Goal: Transaction & Acquisition: Purchase product/service

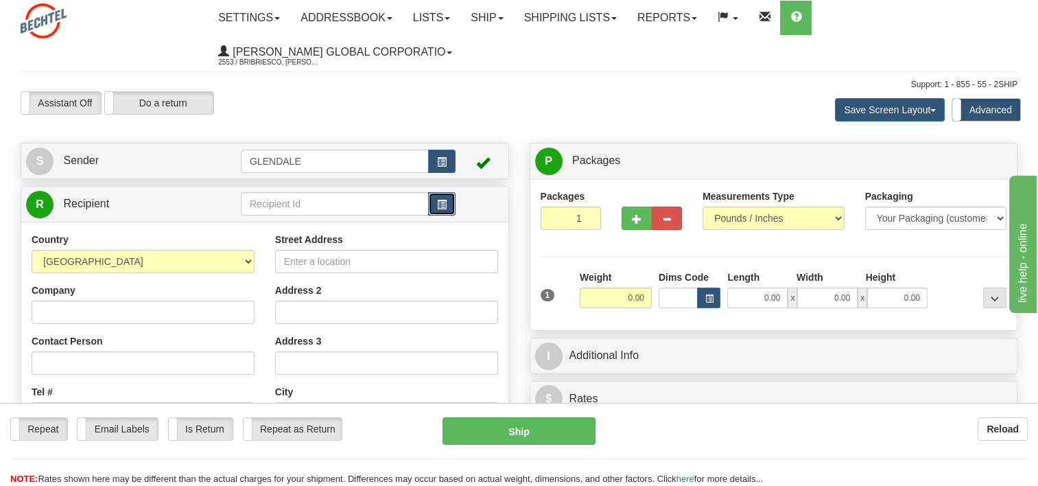
click at [433, 206] on button "button" at bounding box center [441, 203] width 27 height 23
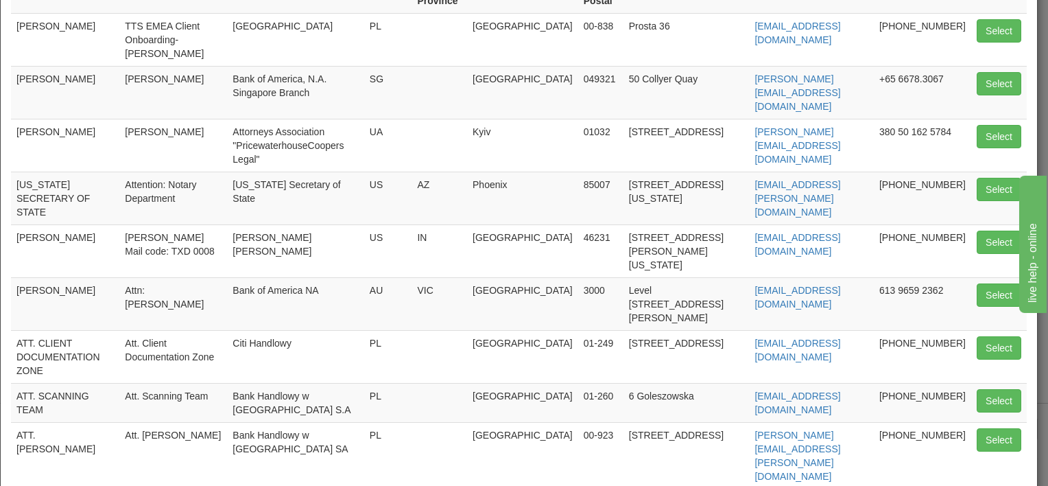
scroll to position [206, 0]
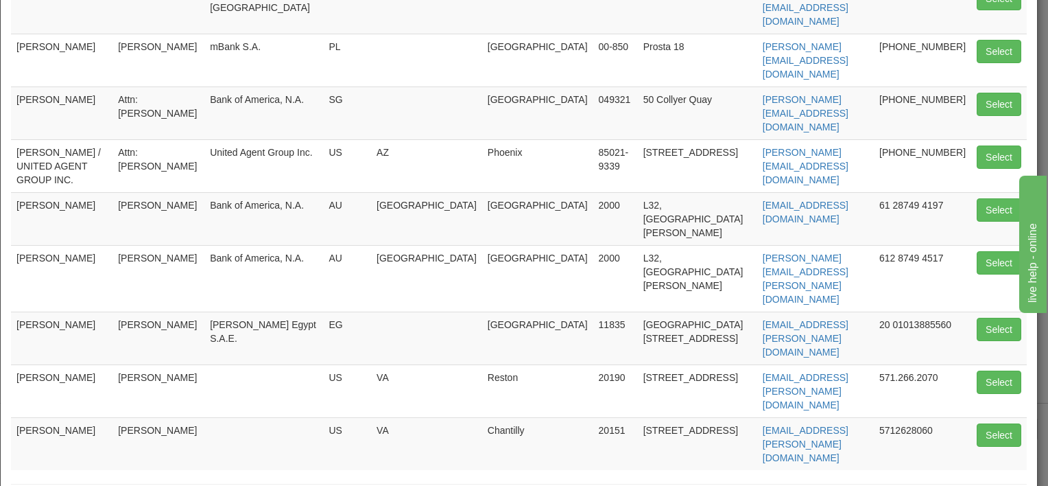
scroll to position [233, 0]
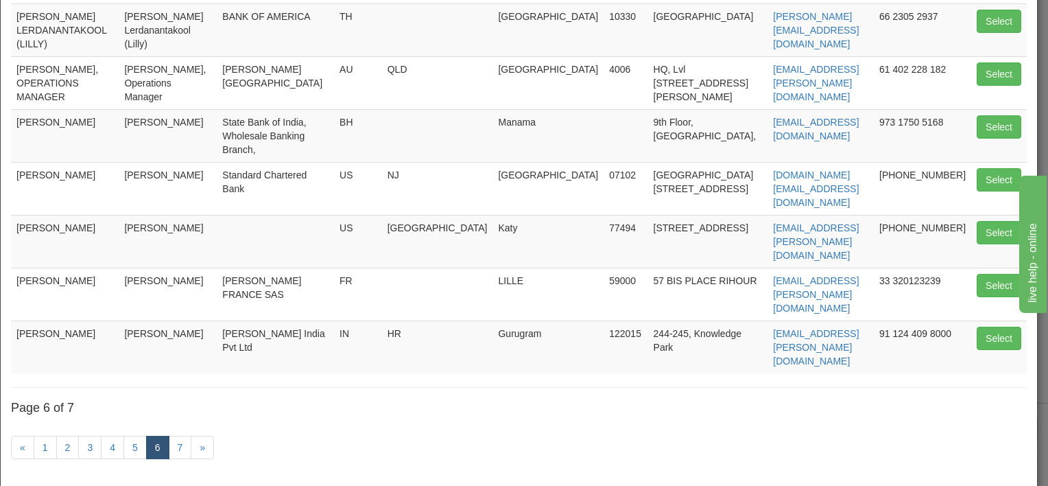
scroll to position [283, 0]
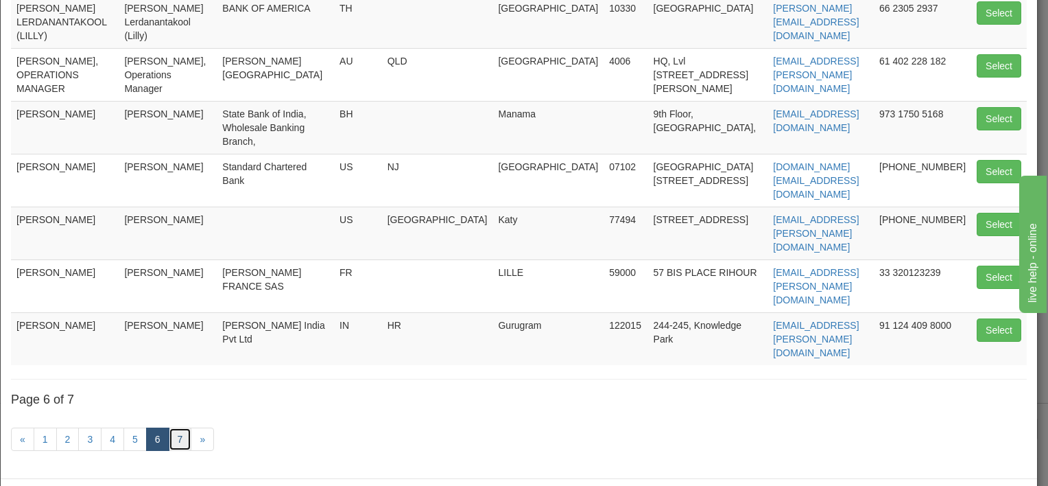
click at [178, 427] on link "7" at bounding box center [180, 438] width 23 height 23
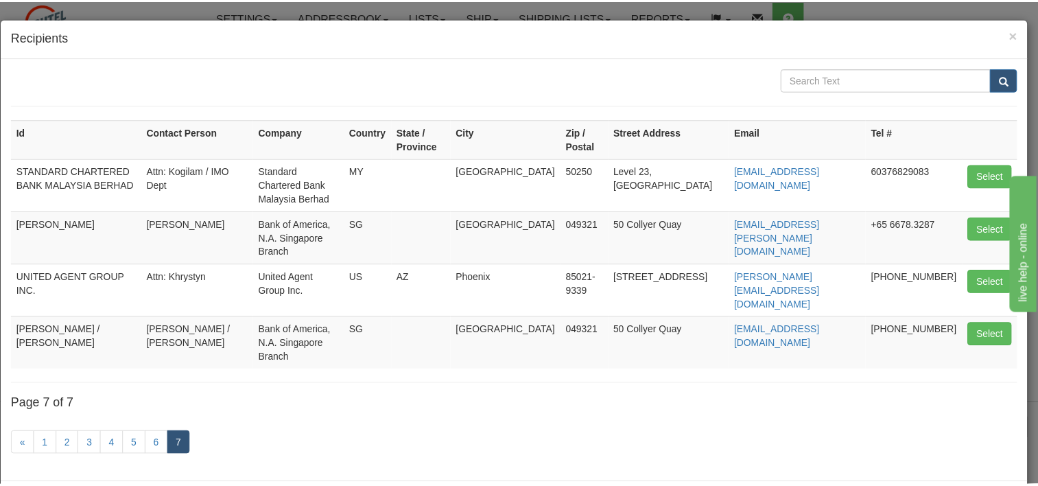
scroll to position [0, 0]
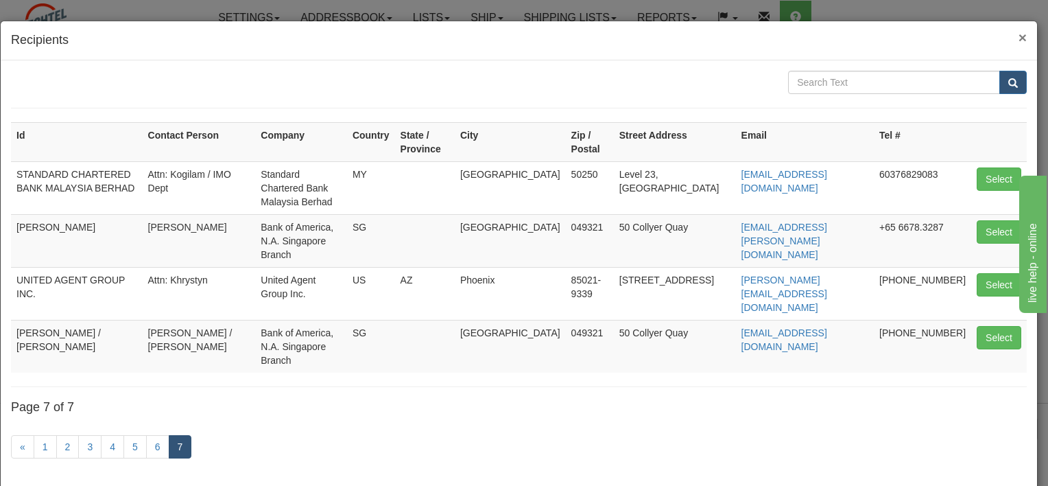
click at [1018, 36] on span "×" at bounding box center [1022, 37] width 8 height 16
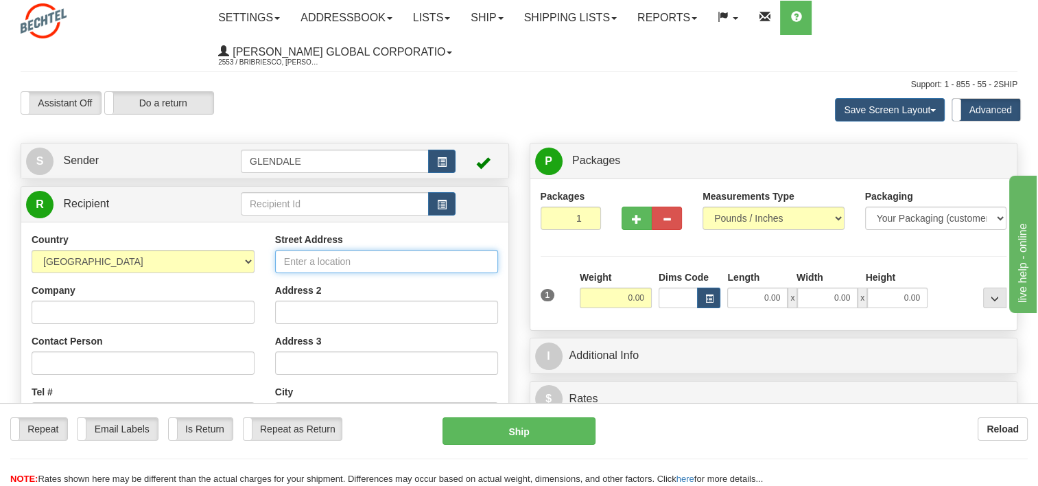
click at [294, 266] on input "Street Address" at bounding box center [386, 261] width 223 height 23
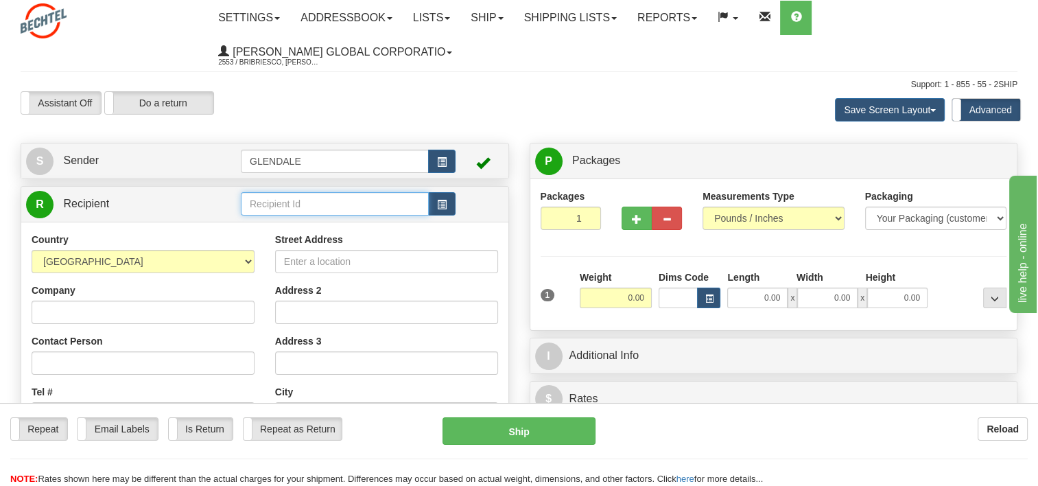
click at [267, 206] on input "text" at bounding box center [335, 203] width 188 height 23
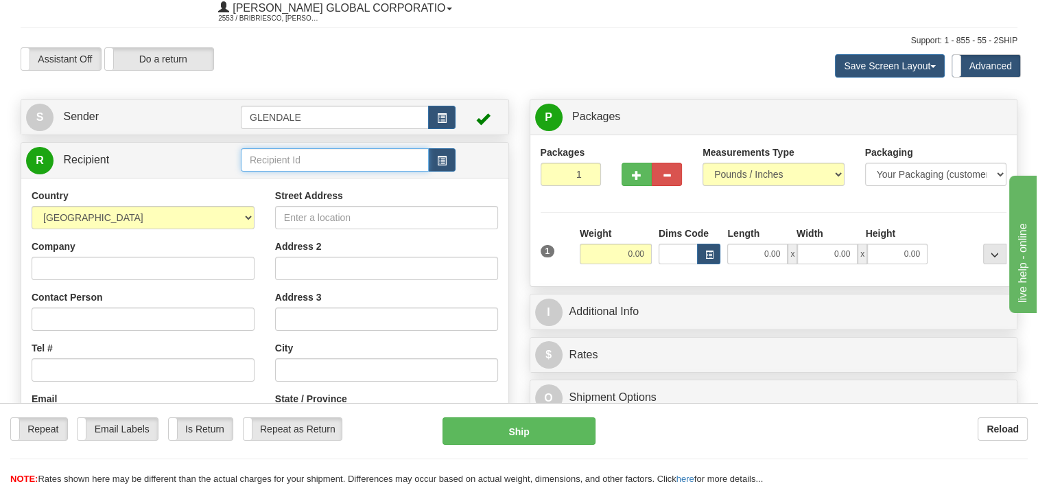
scroll to position [69, 0]
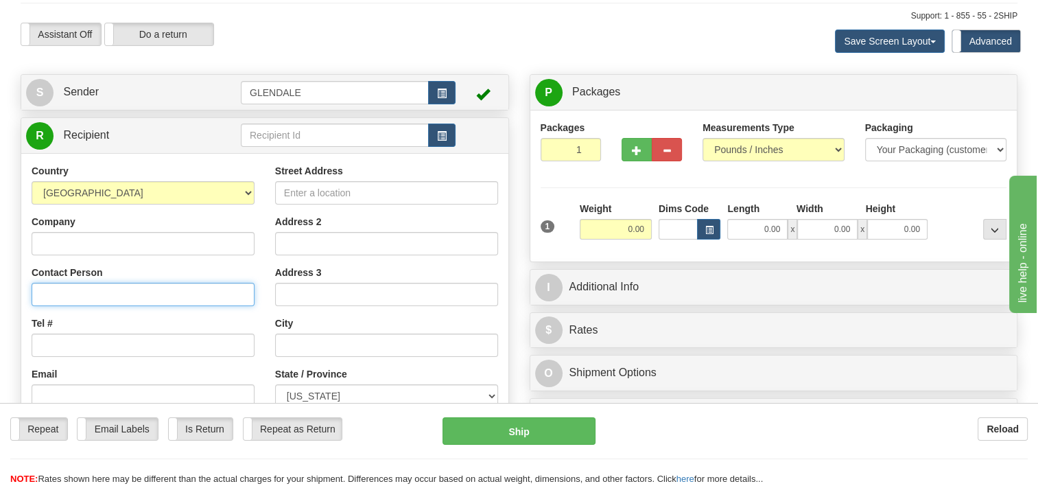
drag, startPoint x: 53, startPoint y: 305, endPoint x: 53, endPoint y: 298, distance: 6.9
click at [53, 304] on input "Contact Person" at bounding box center [143, 294] width 223 height 23
click at [259, 133] on input "text" at bounding box center [335, 134] width 188 height 23
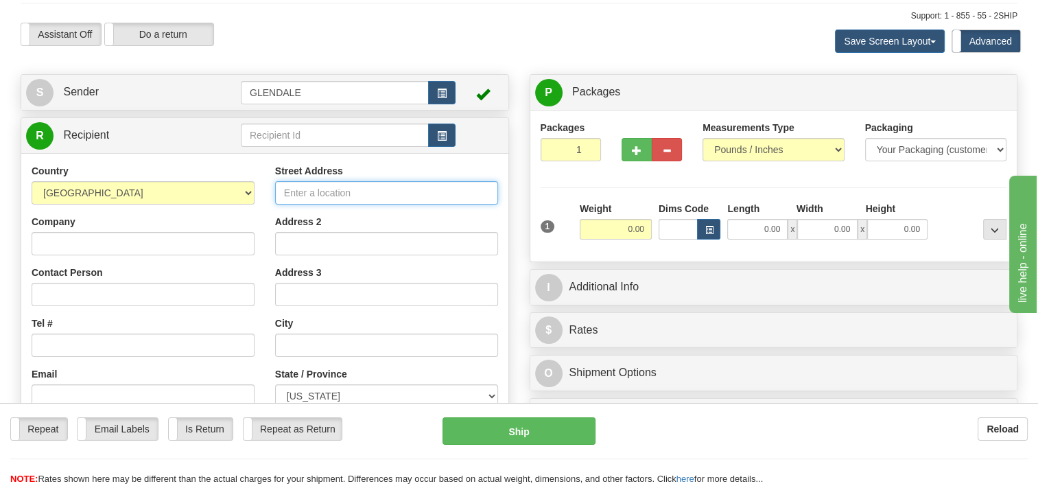
click at [289, 195] on input "Street Address" at bounding box center [386, 192] width 223 height 23
paste input "DBS - Wholesale KYC Operations team, [GEOGRAPHIC_DATA] branch"
drag, startPoint x: 278, startPoint y: 194, endPoint x: 700, endPoint y: 189, distance: 421.1
click at [700, 74] on div "Create a label for the return Create Pickup Without Label S Sender" at bounding box center [518, 74] width 1017 height 0
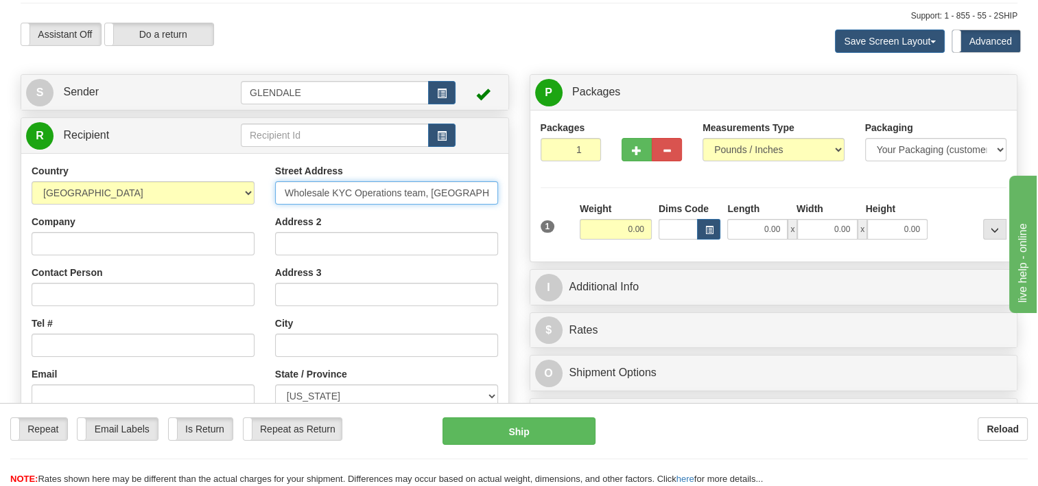
scroll to position [0, 25]
click at [353, 202] on input "DBS - Wholesale KYC Operations team, [GEOGRAPHIC_DATA] branch" at bounding box center [386, 192] width 223 height 23
click at [289, 193] on input "DBS - Wholesale KYC Operations team, [GEOGRAPHIC_DATA] branch" at bounding box center [386, 192] width 223 height 23
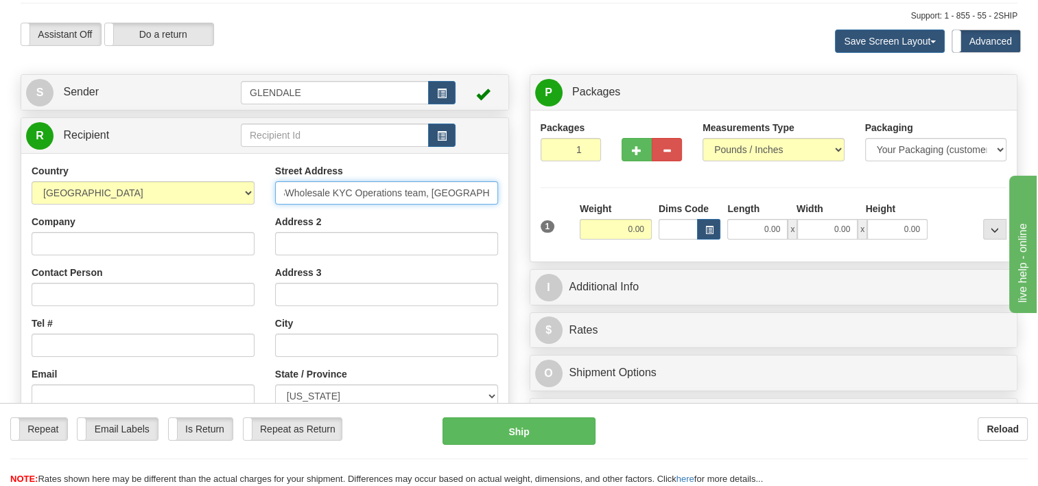
type input "DBSWholesale KYC Operations team, [GEOGRAPHIC_DATA] branch"
drag, startPoint x: 281, startPoint y: 189, endPoint x: 728, endPoint y: 199, distance: 447.3
click at [730, 74] on div "Create a label for the return Create Pickup Without Label S Sender" at bounding box center [518, 74] width 1017 height 0
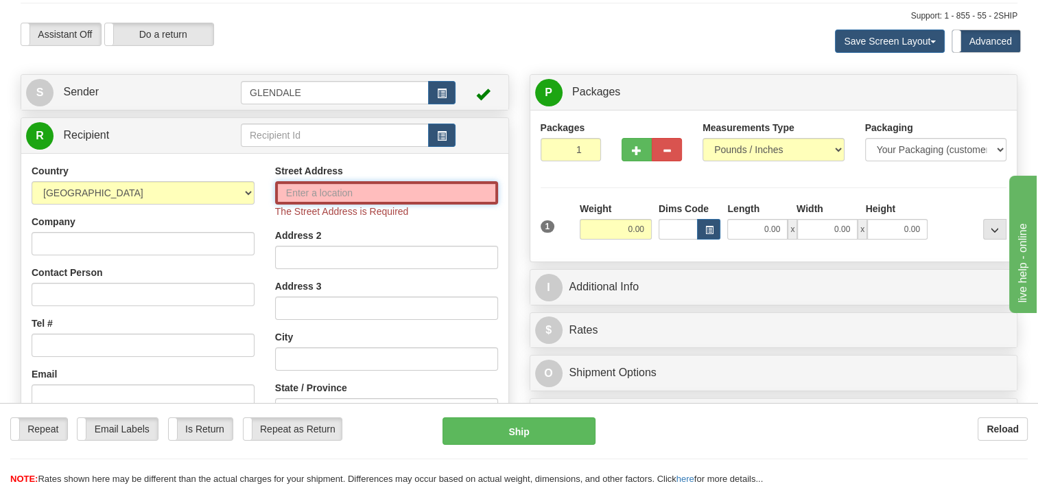
paste input "[PERSON_NAME] Tower LEVEL 3 and 4 [PERSON_NAME] Tower"
drag, startPoint x: 379, startPoint y: 191, endPoint x: 166, endPoint y: 165, distance: 214.9
click at [166, 165] on div "Country [GEOGRAPHIC_DATA] [GEOGRAPHIC_DATA] [GEOGRAPHIC_DATA] [GEOGRAPHIC_DATA]…" at bounding box center [264, 355] width 487 height 383
type input "[PERSON_NAME] Tower LEVEL 3 and 4 [PERSON_NAME] Tower"
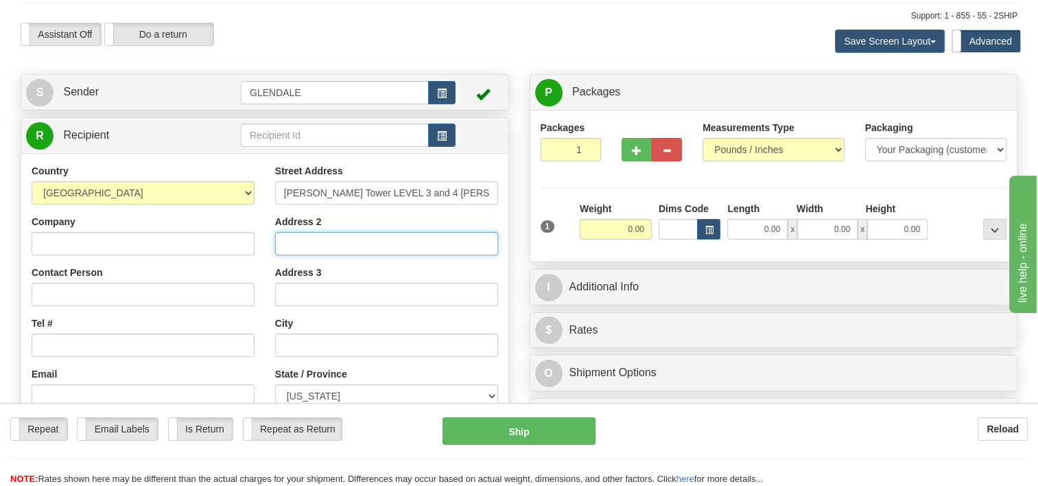
click at [296, 242] on input "Address 2" at bounding box center [386, 243] width 223 height 23
paste input "[PERSON_NAME] Tower, [GEOGRAPHIC_DATA]"
type input "[PERSON_NAME] Tower, [GEOGRAPHIC_DATA]"
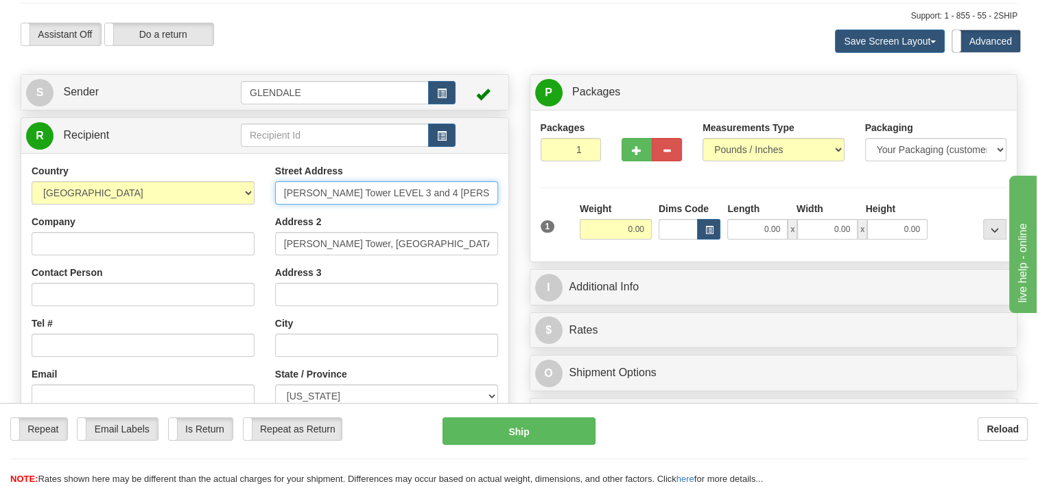
scroll to position [0, 20]
drag, startPoint x: 430, startPoint y: 191, endPoint x: 555, endPoint y: 198, distance: 125.0
click at [555, 74] on div "Create a label for the return Create Pickup Without Label S Sender" at bounding box center [518, 74] width 1017 height 0
type input "[PERSON_NAME] Tower LEVEL 3 and 4"
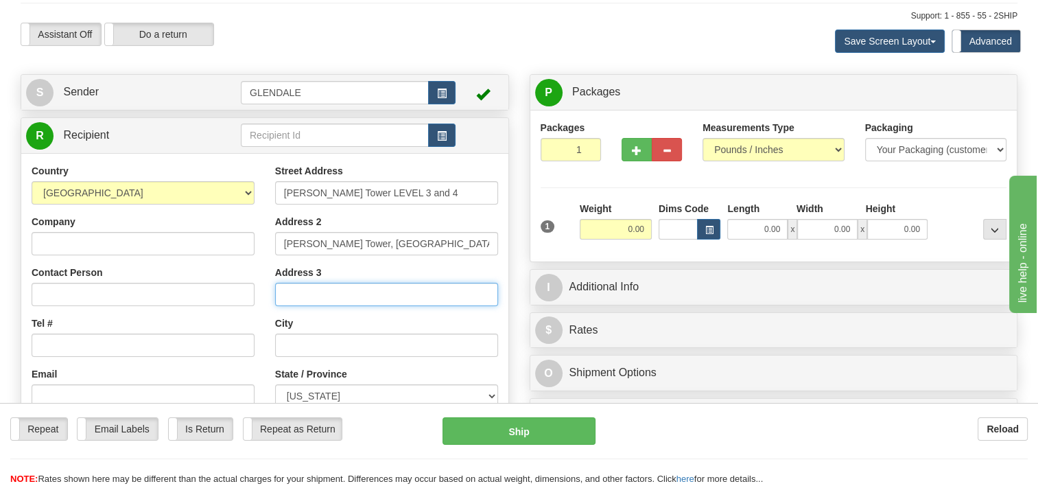
click at [305, 292] on input "Address 3" at bounding box center [386, 294] width 223 height 23
paste input "[PERSON_NAME] [PERSON_NAME]"
type input "[PERSON_NAME] [PERSON_NAME]"
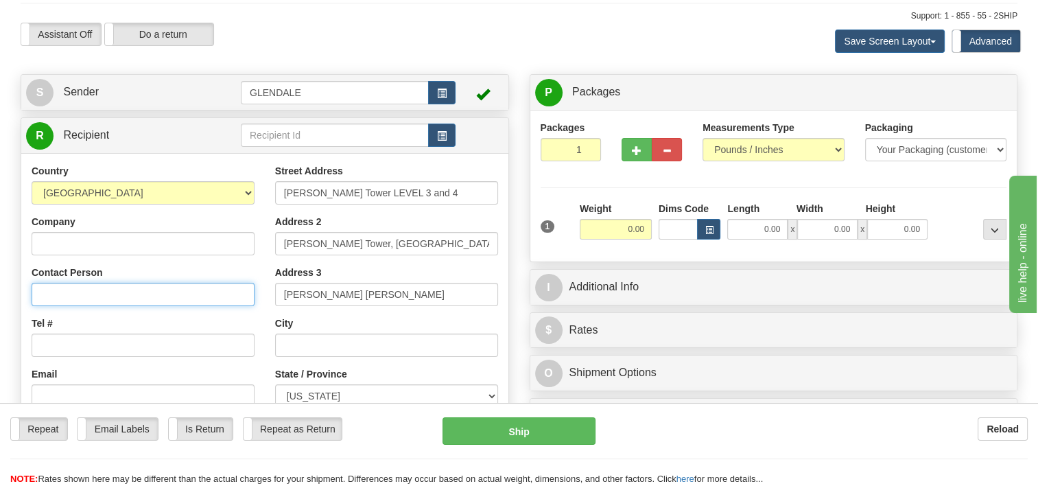
click at [67, 302] on input "Contact Person" at bounding box center [143, 294] width 223 height 23
paste input "[PERSON_NAME] [PERSON_NAME] ([GEOGRAPHIC_DATA]) [GEOGRAPHIC_DATA], 400098,"
type input "[PERSON_NAME] [PERSON_NAME] ([GEOGRAPHIC_DATA]) [GEOGRAPHIC_DATA], 400098,"
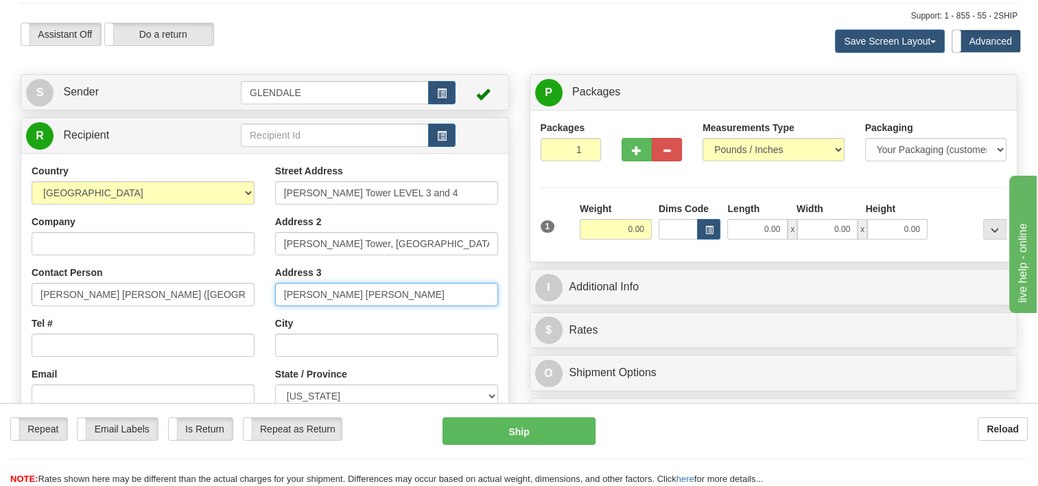
click at [392, 290] on input "[PERSON_NAME] [PERSON_NAME]" at bounding box center [386, 294] width 223 height 23
click at [367, 297] on input "[PERSON_NAME] [PERSON_NAME] (east)" at bounding box center [386, 294] width 223 height 23
type input "[PERSON_NAME] [PERSON_NAME] (East)"
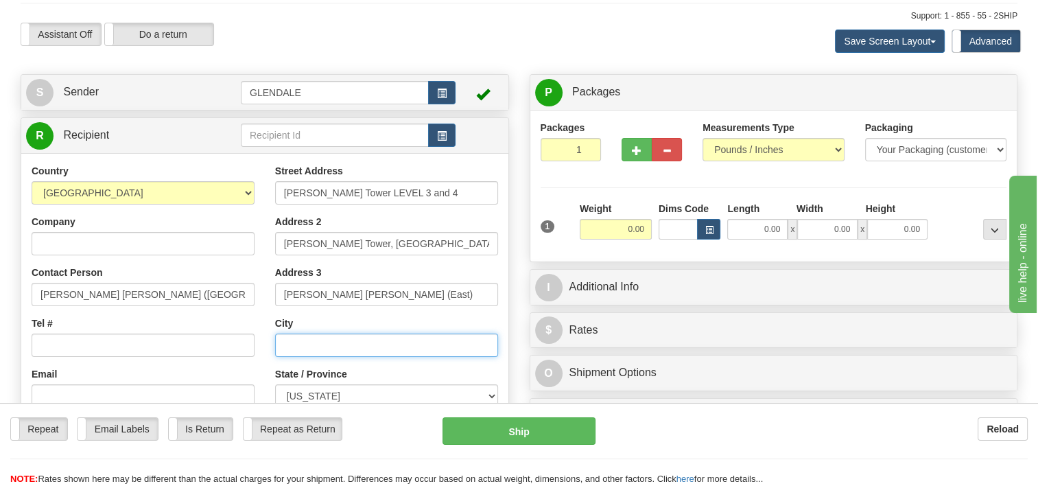
click at [310, 346] on input "text" at bounding box center [386, 344] width 223 height 23
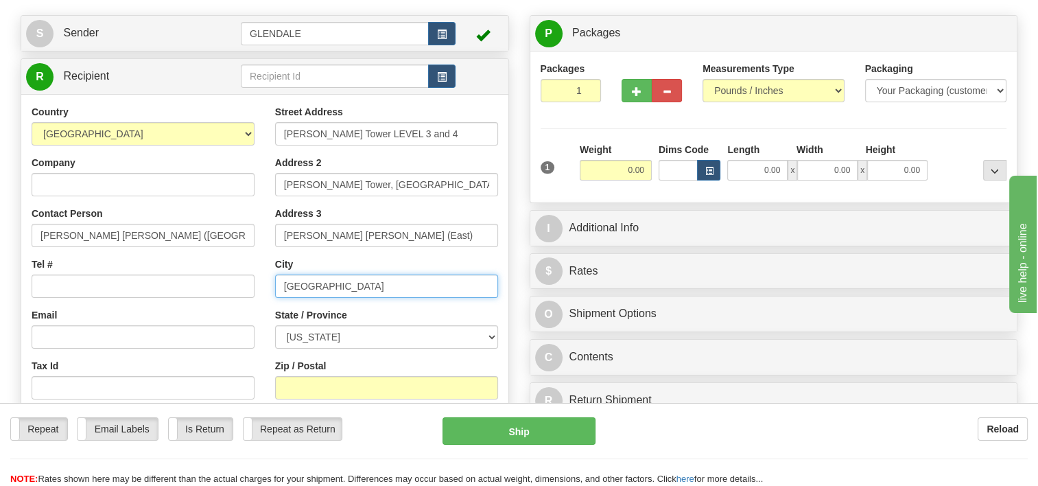
scroll to position [69, 0]
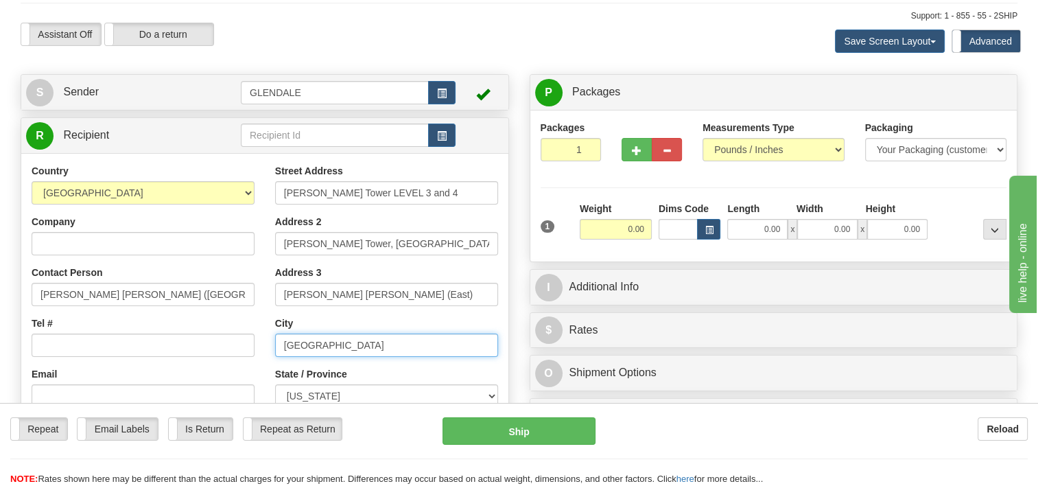
type input "[GEOGRAPHIC_DATA]"
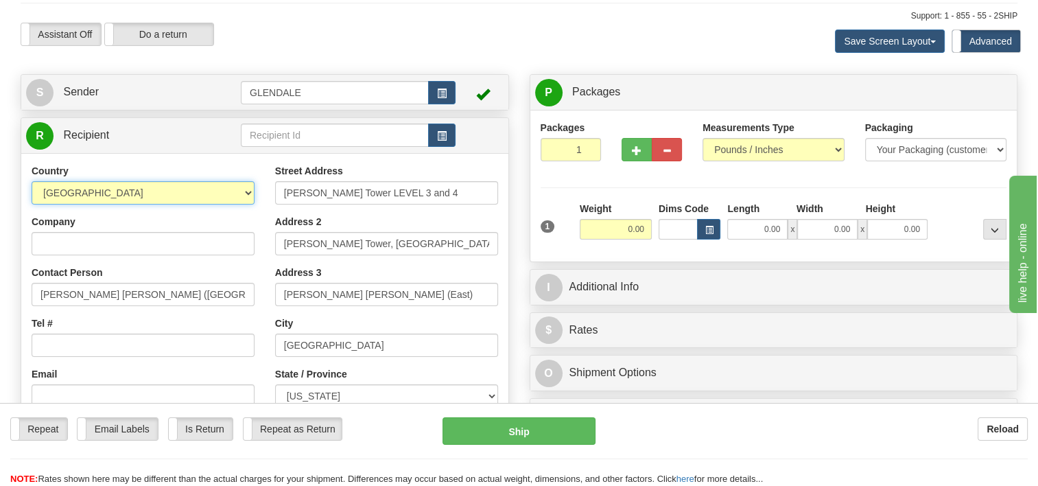
click at [242, 191] on select "[GEOGRAPHIC_DATA] [GEOGRAPHIC_DATA] [GEOGRAPHIC_DATA] [GEOGRAPHIC_DATA] [US_STA…" at bounding box center [143, 192] width 223 height 23
select select "IN"
click at [32, 182] on select "[GEOGRAPHIC_DATA] [GEOGRAPHIC_DATA] [GEOGRAPHIC_DATA] [GEOGRAPHIC_DATA] [US_STA…" at bounding box center [143, 192] width 223 height 23
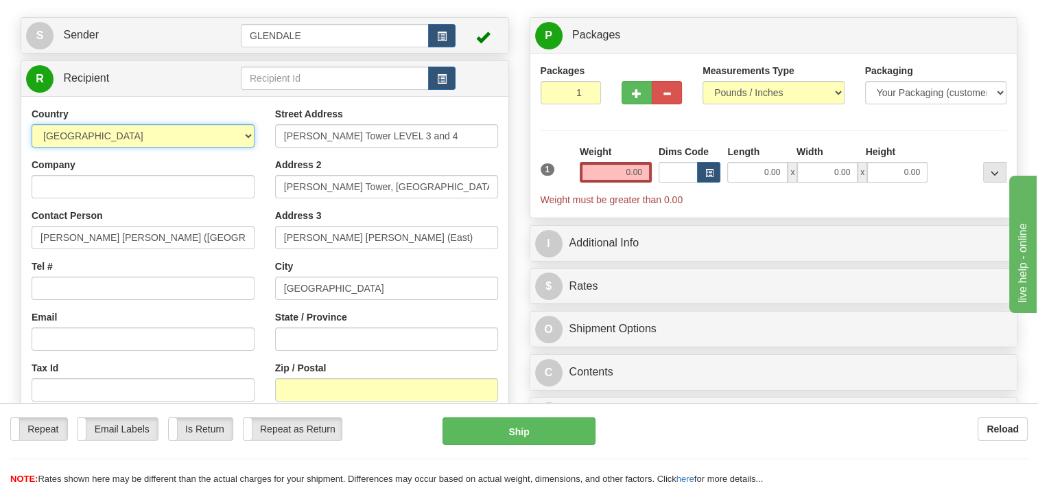
scroll to position [206, 0]
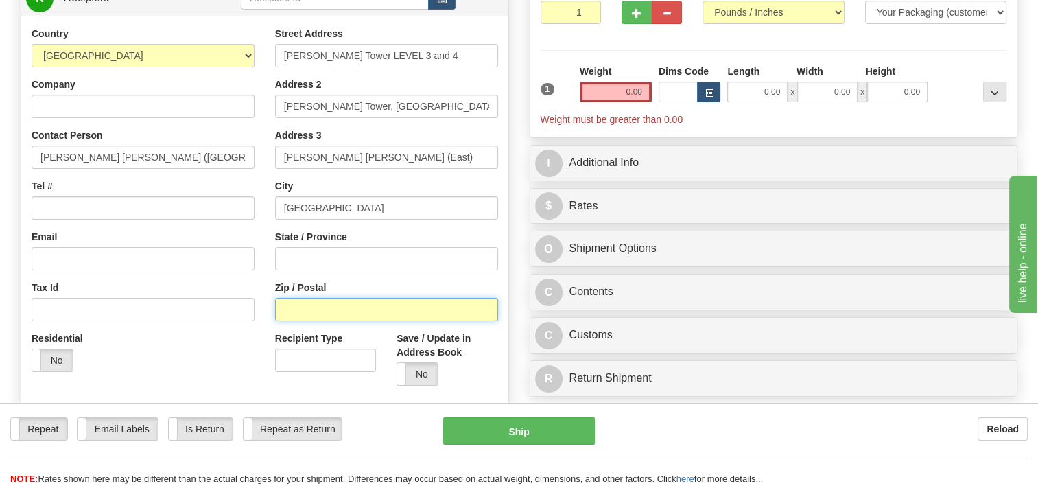
click at [312, 317] on input "Zip / Postal" at bounding box center [386, 309] width 223 height 23
type input "400098"
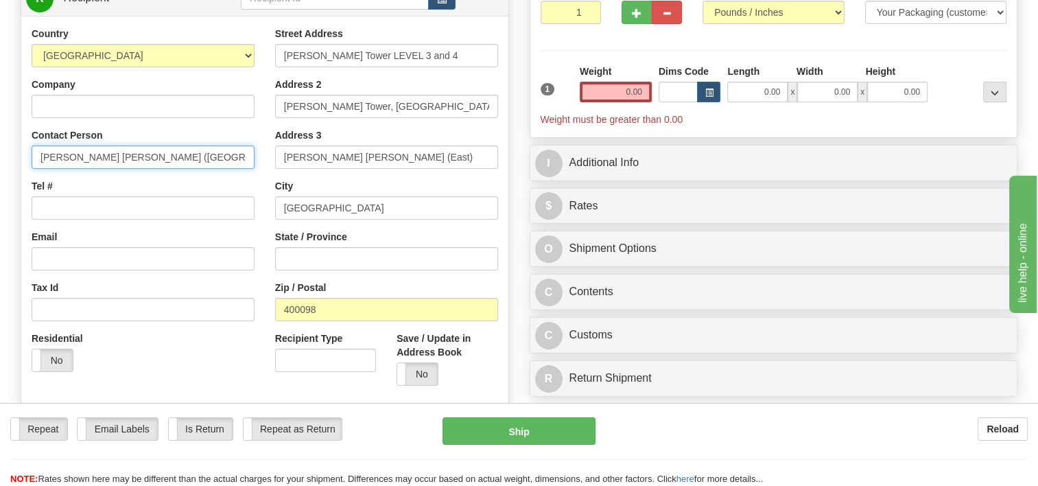
drag, startPoint x: 230, startPoint y: 156, endPoint x: -3, endPoint y: 152, distance: 233.2
click at [0, 152] on html "Training Course Close Toggle navigation Settings Shipping Preferences New Sende…" at bounding box center [519, 37] width 1038 height 486
click at [267, 178] on div "Street Address [PERSON_NAME] Tower LEVEL 3 and 4 Address 2 [PERSON_NAME][GEOGRA…" at bounding box center [386, 211] width 243 height 369
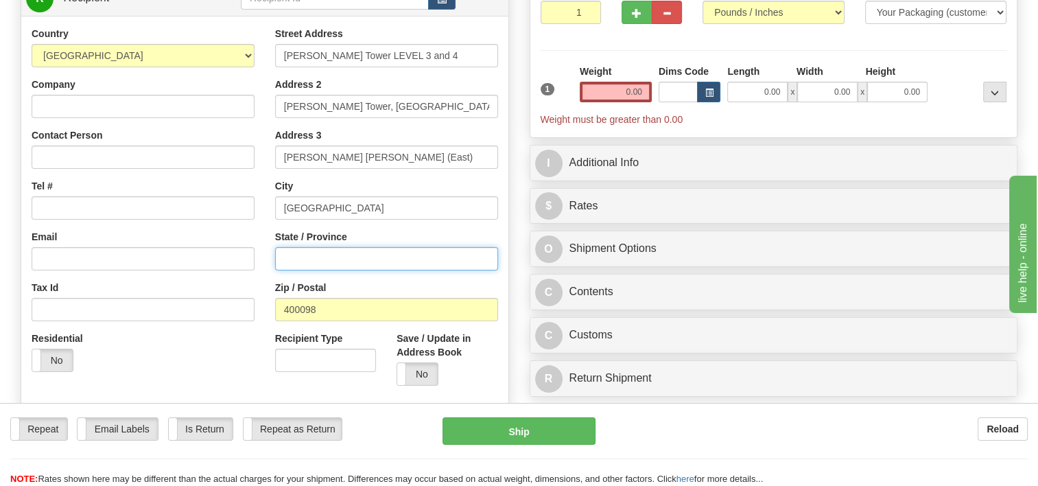
click at [315, 263] on input "State / Province" at bounding box center [386, 258] width 223 height 23
paste input "[GEOGRAPHIC_DATA]"
type input "[GEOGRAPHIC_DATA]"
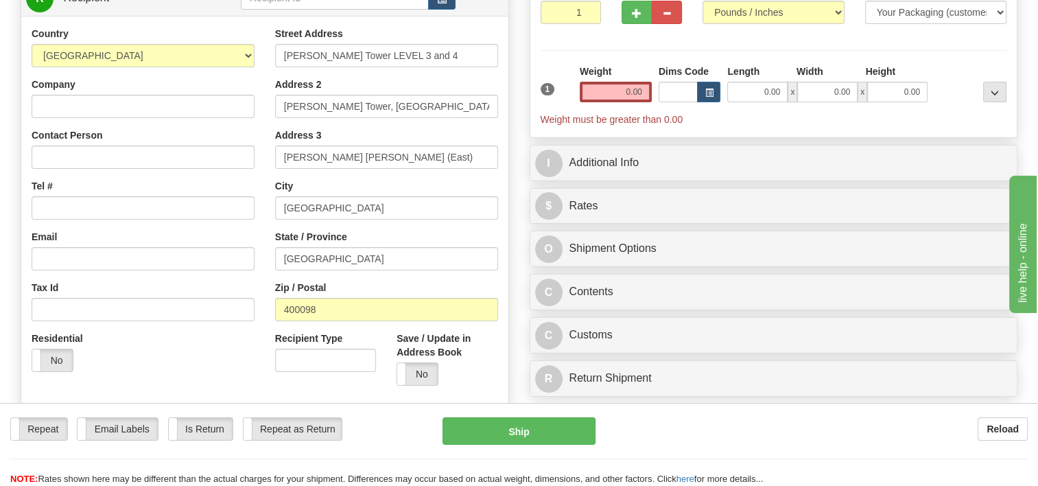
click at [253, 350] on div "Residential Yes No" at bounding box center [142, 356] width 243 height 51
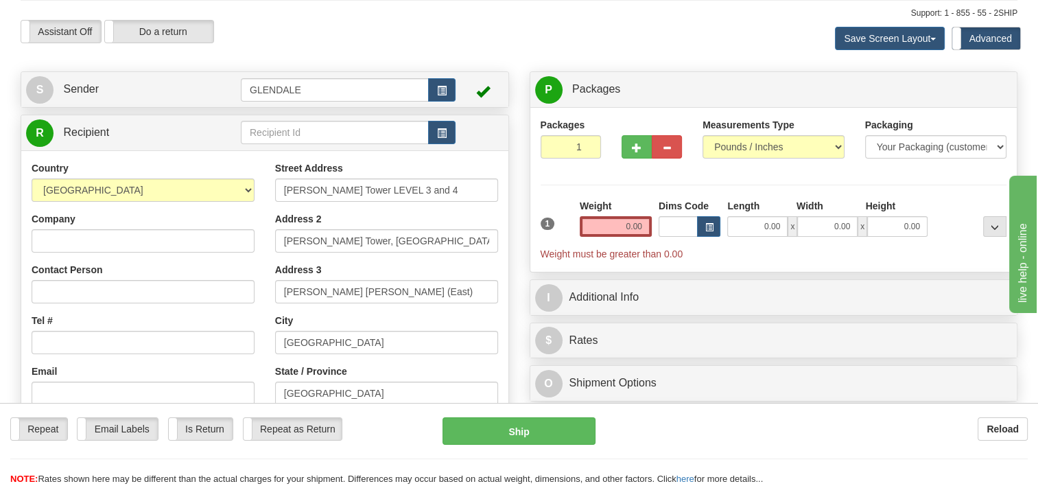
scroll to position [69, 0]
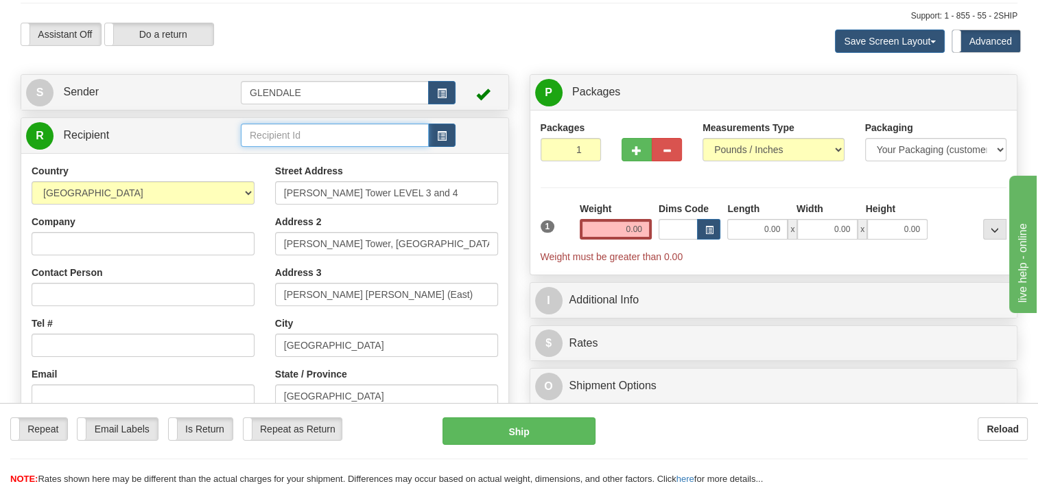
click at [272, 138] on input "text" at bounding box center [335, 134] width 188 height 23
paste input "DBS - Wholesale KYC Operations team"
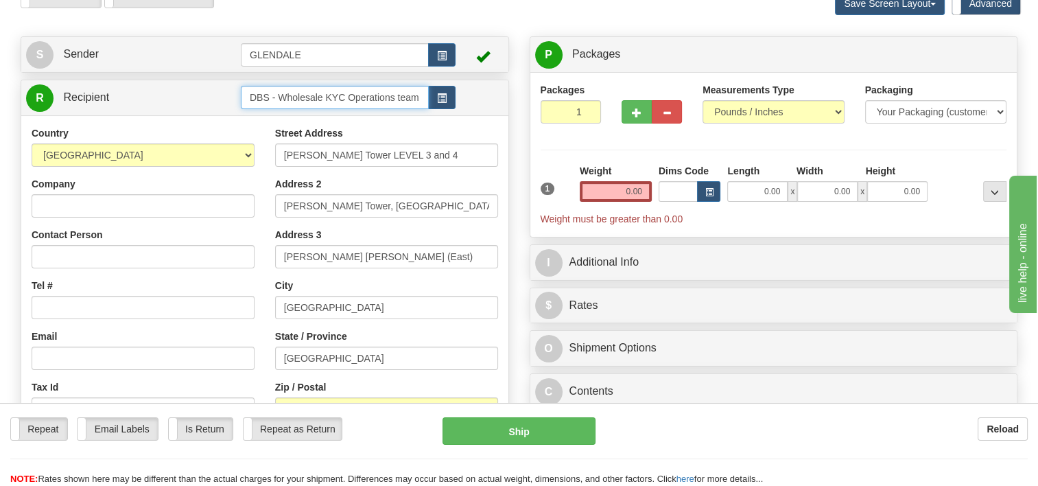
scroll to position [137, 0]
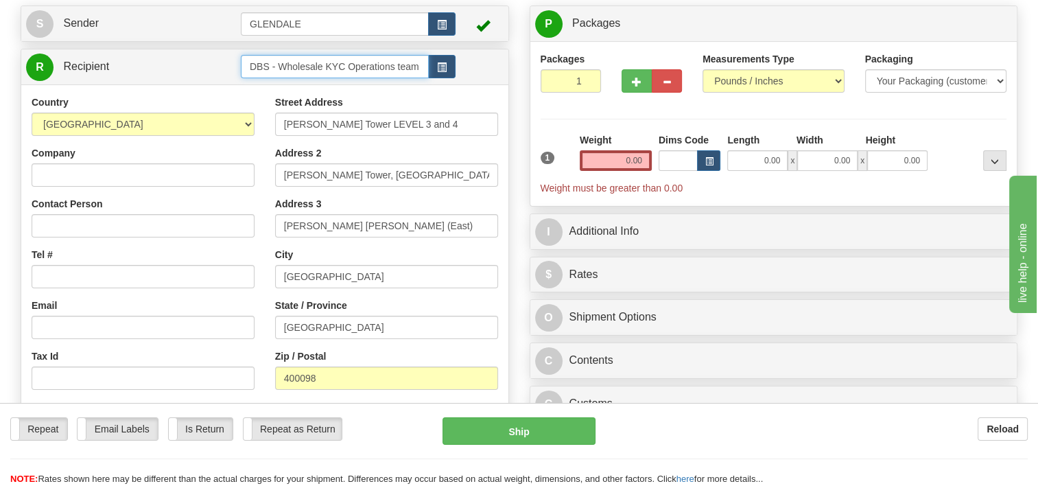
type input "DBS - Wholesale KYC Operations team"
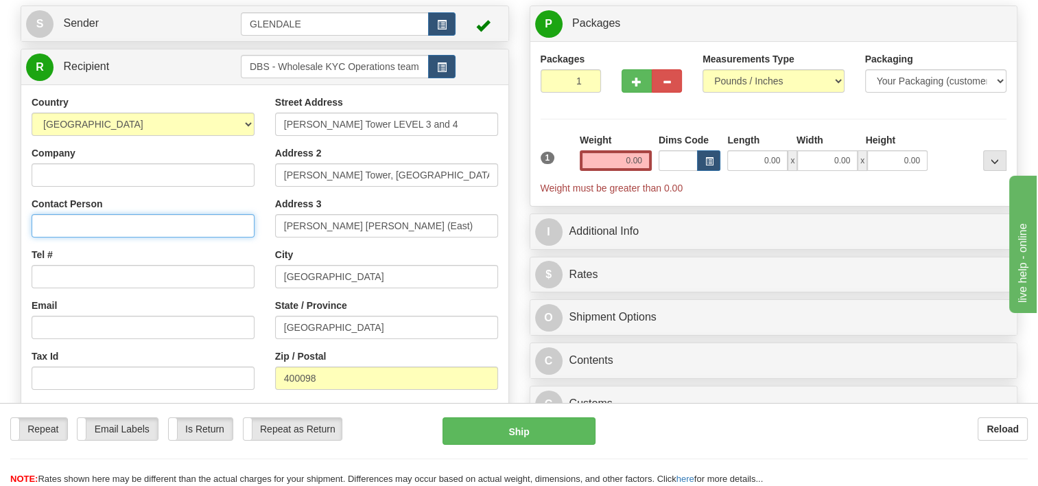
click at [54, 225] on div "Country [GEOGRAPHIC_DATA] [GEOGRAPHIC_DATA] [GEOGRAPHIC_DATA] [GEOGRAPHIC_DATA]…" at bounding box center [264, 279] width 487 height 390
paste input "DBS - Wholesale KYC Operations team"
type input "DBS - Wholesale KYC Operations team"
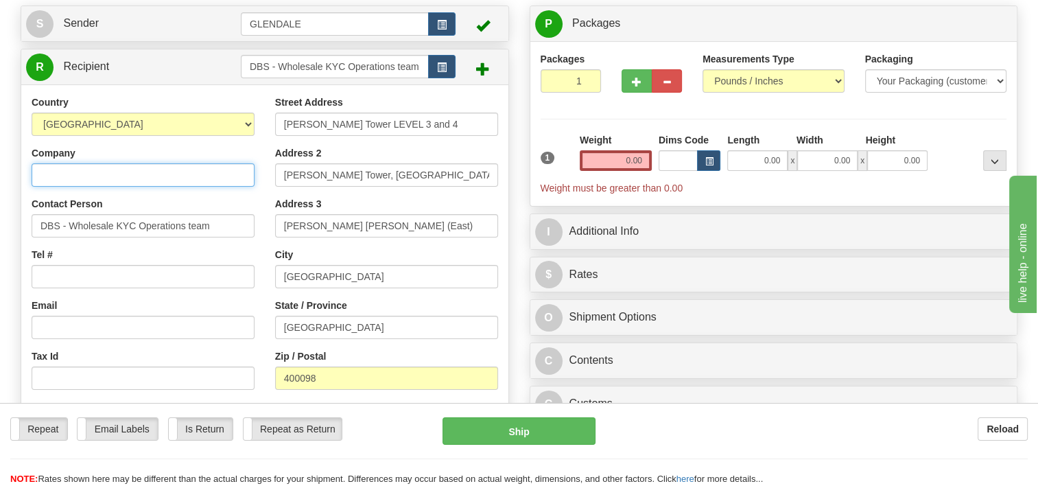
click at [75, 177] on input "Company" at bounding box center [143, 174] width 223 height 23
type input "[PERSON_NAME]"
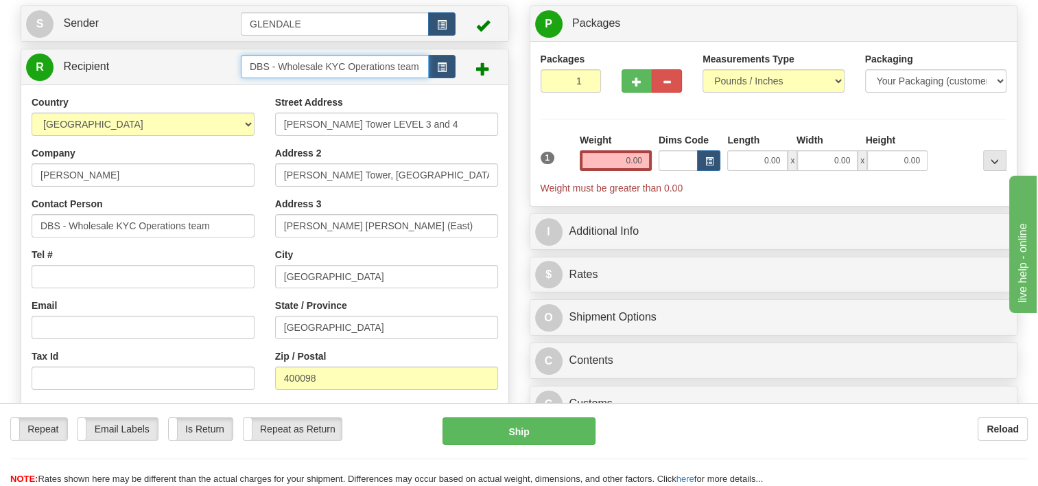
click at [417, 66] on input "DBS - Wholesale KYC Operations team" at bounding box center [335, 66] width 188 height 23
type input "DBS - Wholesale KYC Operations team, [GEOGRAPHIC_DATA]"
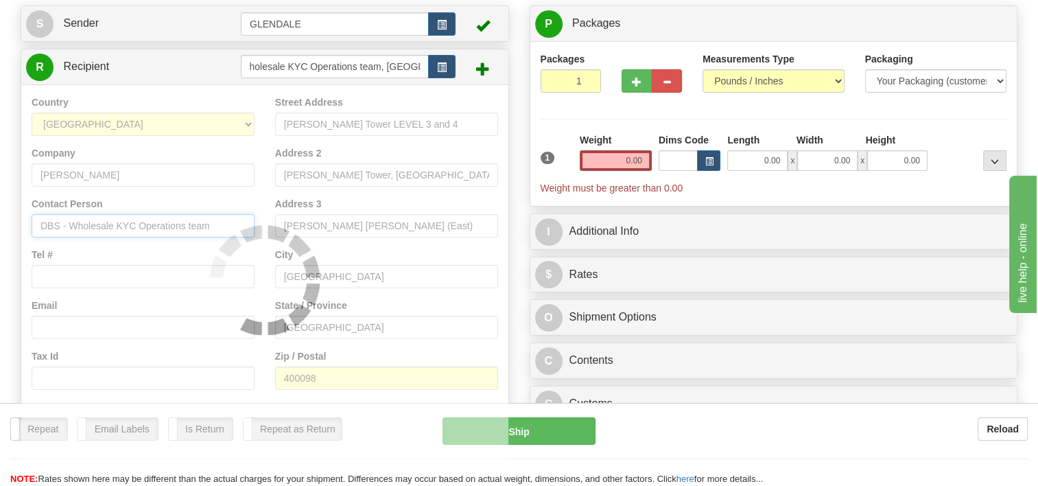
scroll to position [0, 0]
click at [220, 224] on input "DBS - Wholesale KYC Operations team" at bounding box center [143, 225] width 223 height 23
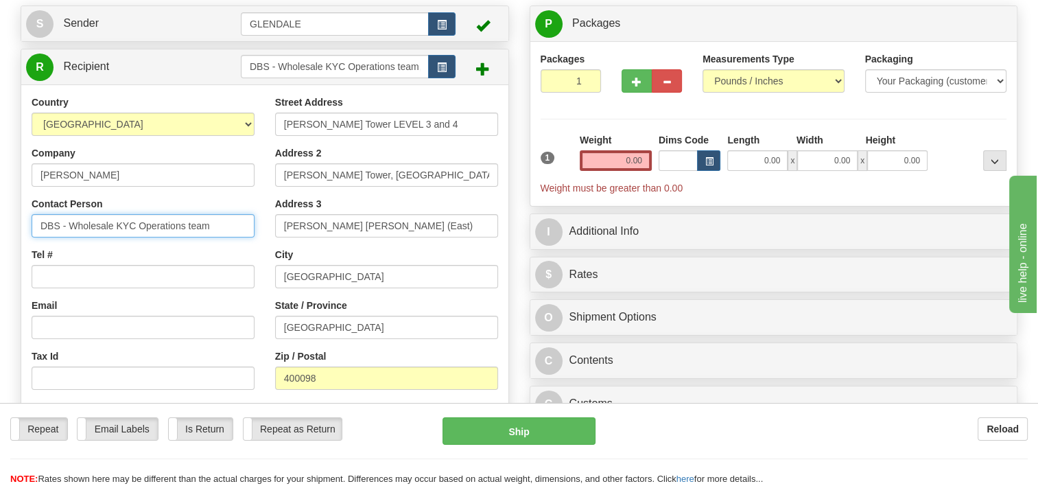
drag, startPoint x: 225, startPoint y: 227, endPoint x: -3, endPoint y: 176, distance: 233.3
click at [0, 176] on html "Training Course Close Toggle navigation Settings Shipping Preferences New Sende…" at bounding box center [519, 106] width 1038 height 486
click at [222, 227] on input "DBS - Wholesale KYC Operations team" at bounding box center [143, 225] width 223 height 23
drag, startPoint x: 228, startPoint y: 225, endPoint x: -3, endPoint y: 206, distance: 231.2
click at [0, 206] on html "Training Course Close Toggle navigation Settings Shipping Preferences New Sende…" at bounding box center [519, 106] width 1038 height 486
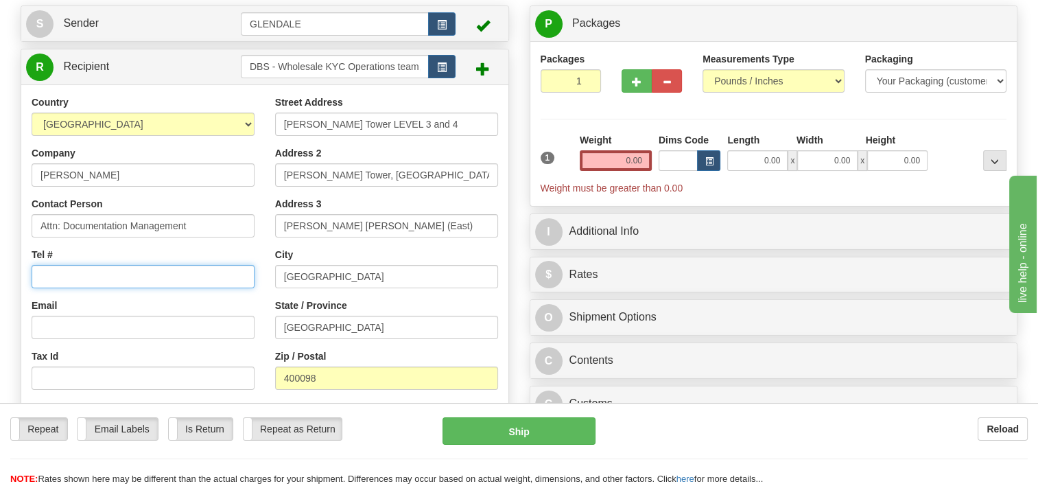
click at [137, 269] on input "Tel #" at bounding box center [143, 276] width 223 height 23
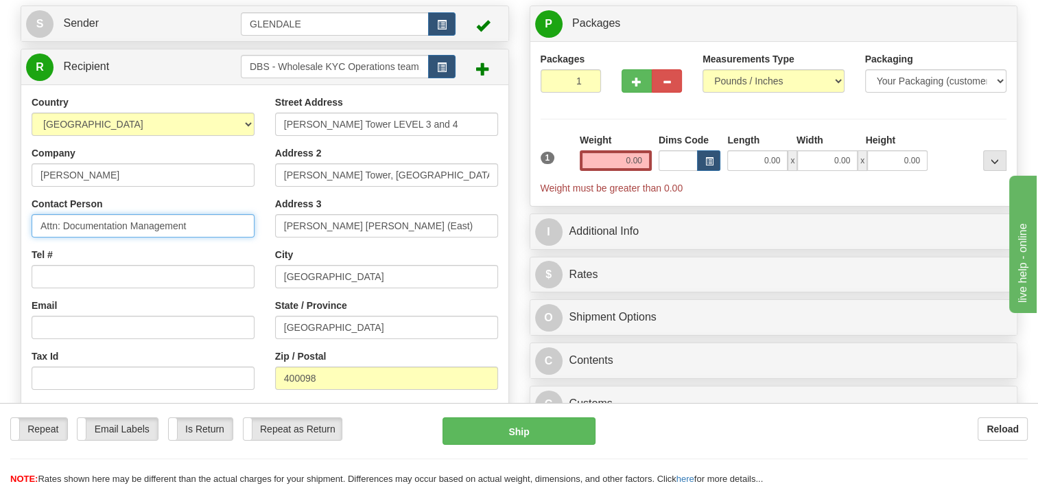
click at [202, 224] on input "Attn: Documentation Management" at bounding box center [143, 225] width 223 height 23
type input "Attn: Documentation Management - [PERSON_NAME]"
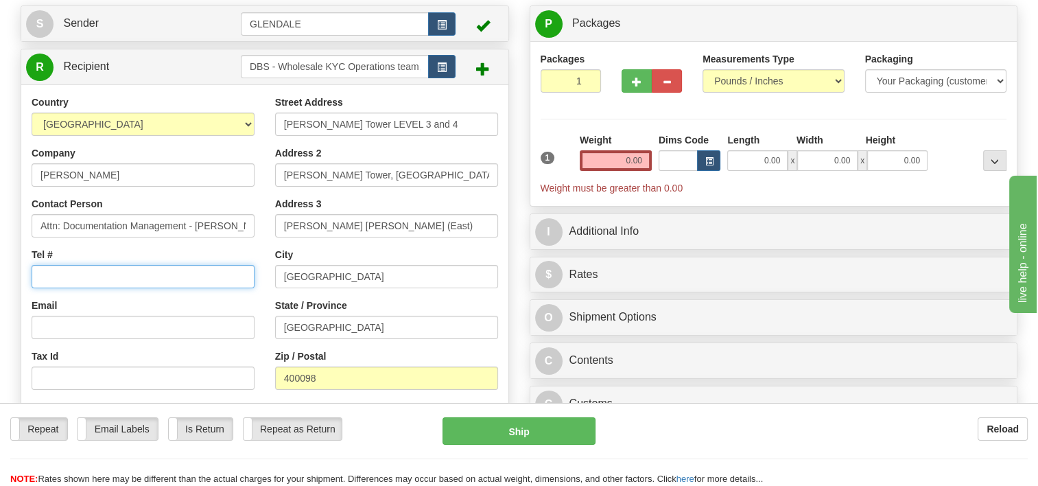
click at [71, 274] on input "Tel #" at bounding box center [143, 276] width 223 height 23
paste input "[PHONE_NUMBER]"
type input "[PHONE_NUMBER]"
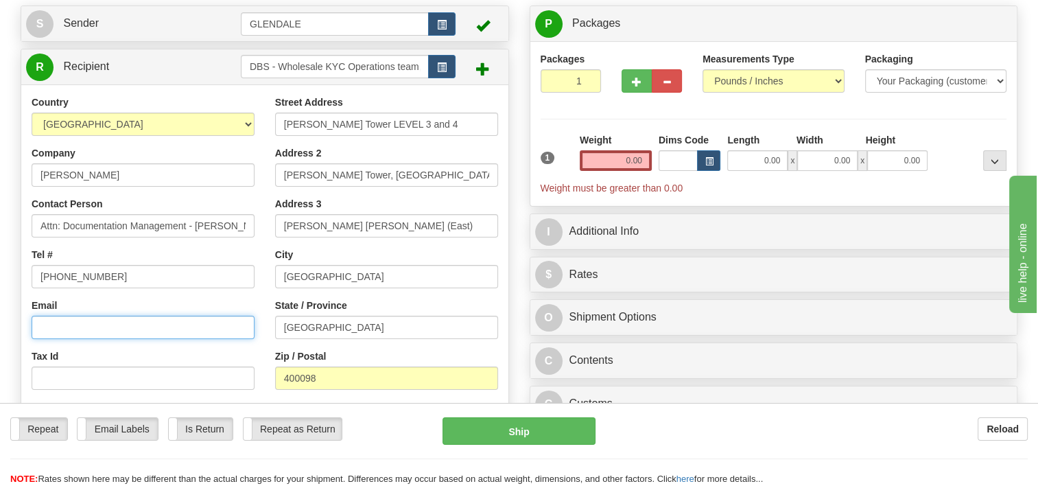
click at [75, 335] on input "Email" at bounding box center [143, 326] width 223 height 23
paste input "[PERSON_NAME][EMAIL_ADDRESS][DOMAIN_NAME]"
type input "[PERSON_NAME][EMAIL_ADDRESS][DOMAIN_NAME]"
click at [182, 297] on div "Country [GEOGRAPHIC_DATA] [GEOGRAPHIC_DATA] [GEOGRAPHIC_DATA] [GEOGRAPHIC_DATA]…" at bounding box center [142, 272] width 243 height 355
click at [217, 248] on div "Tel # [PHONE_NUMBER]" at bounding box center [143, 268] width 223 height 40
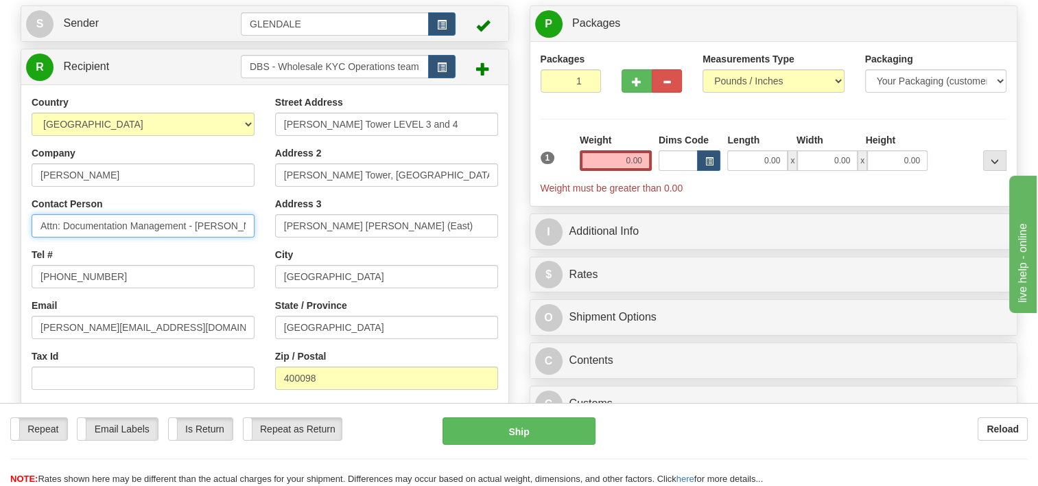
click at [40, 228] on input "Attn: Documentation Management - [PERSON_NAME]" at bounding box center [143, 225] width 223 height 23
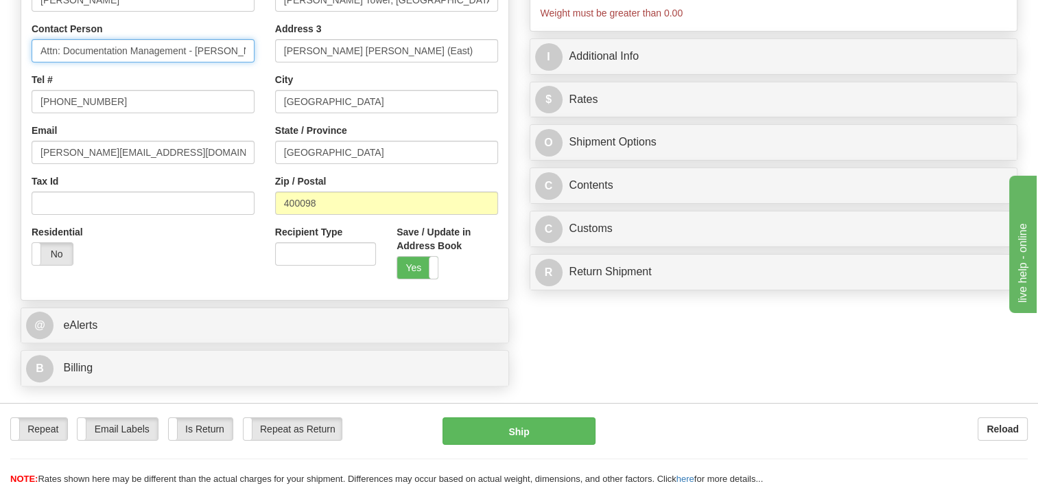
scroll to position [343, 0]
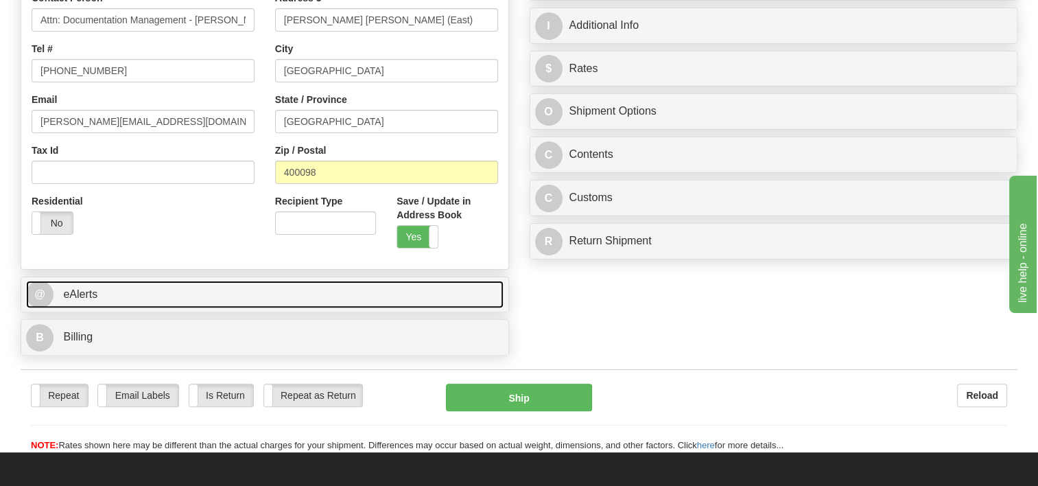
click at [281, 291] on link "@ eAlerts" at bounding box center [264, 295] width 477 height 28
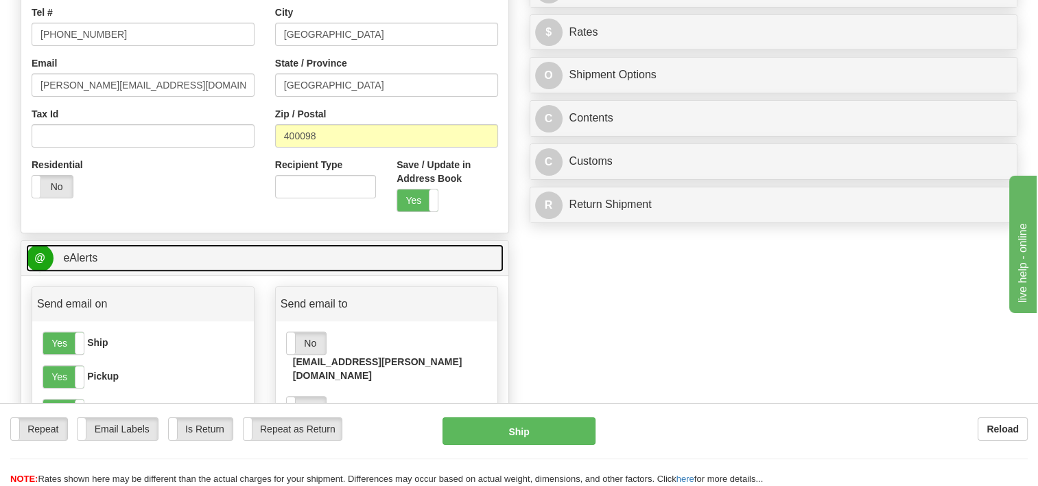
scroll to position [412, 0]
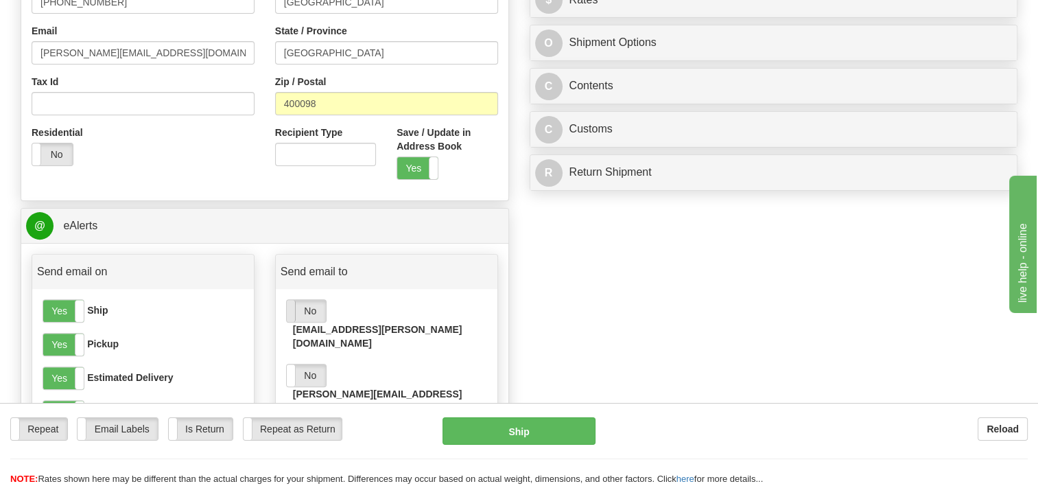
click at [291, 310] on span at bounding box center [287, 311] width 18 height 22
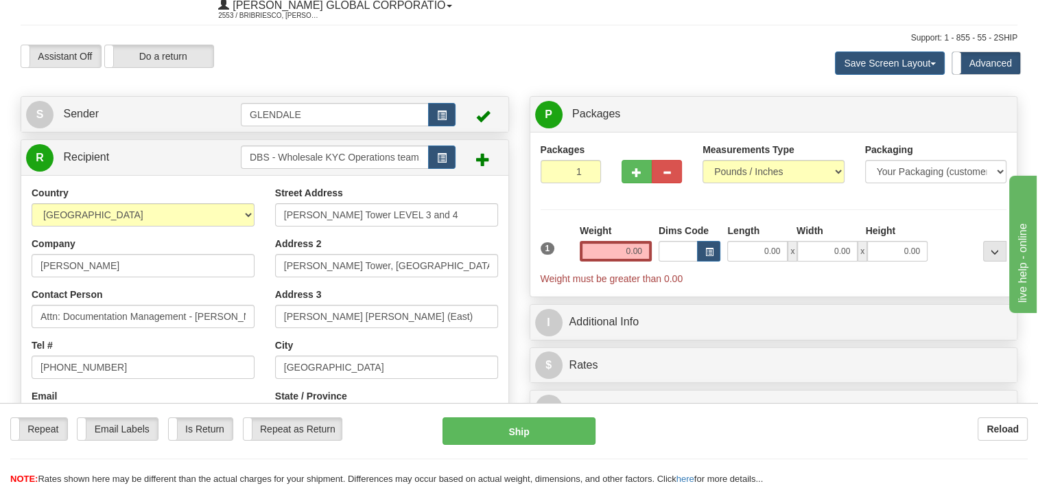
scroll to position [137, 0]
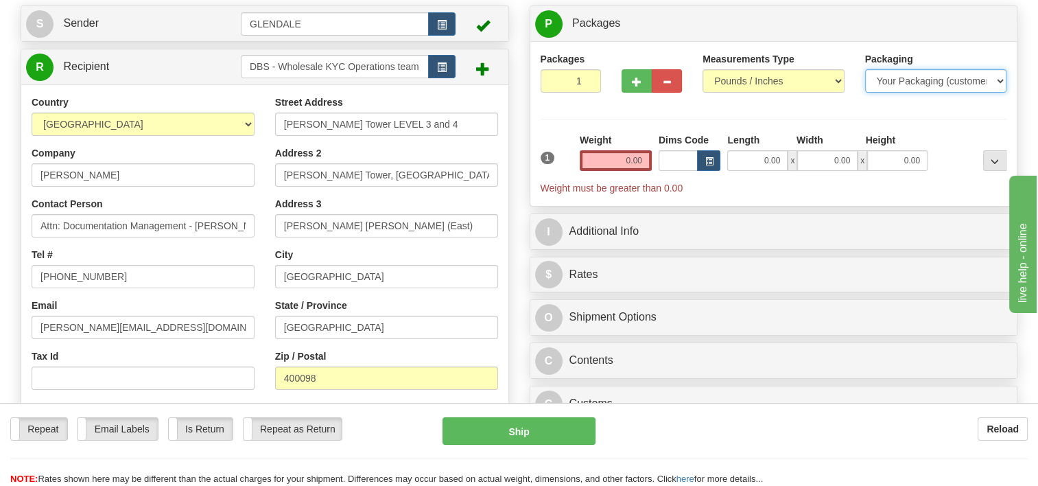
click at [993, 82] on select "Your Packaging (customer supplied) Envelope (carrier supplied) Pack (carrier su…" at bounding box center [936, 80] width 142 height 23
select select "2"
click at [865, 70] on select "Your Packaging (customer supplied) Envelope (carrier supplied) Pack (carrier su…" at bounding box center [936, 80] width 142 height 23
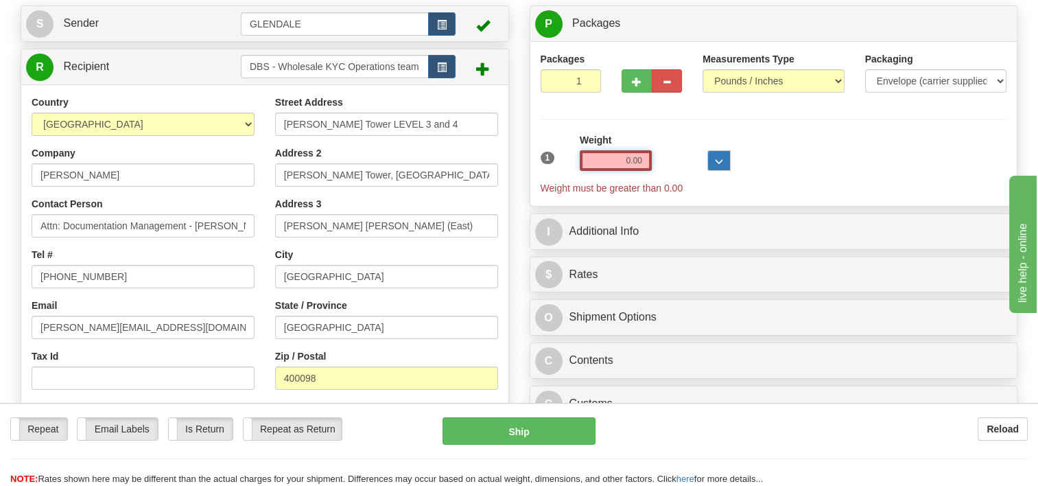
drag, startPoint x: 607, startPoint y: 159, endPoint x: 724, endPoint y: 169, distance: 117.7
click at [724, 169] on div "1 Weight 0.00 Dims Code 0 x" at bounding box center [773, 164] width 473 height 62
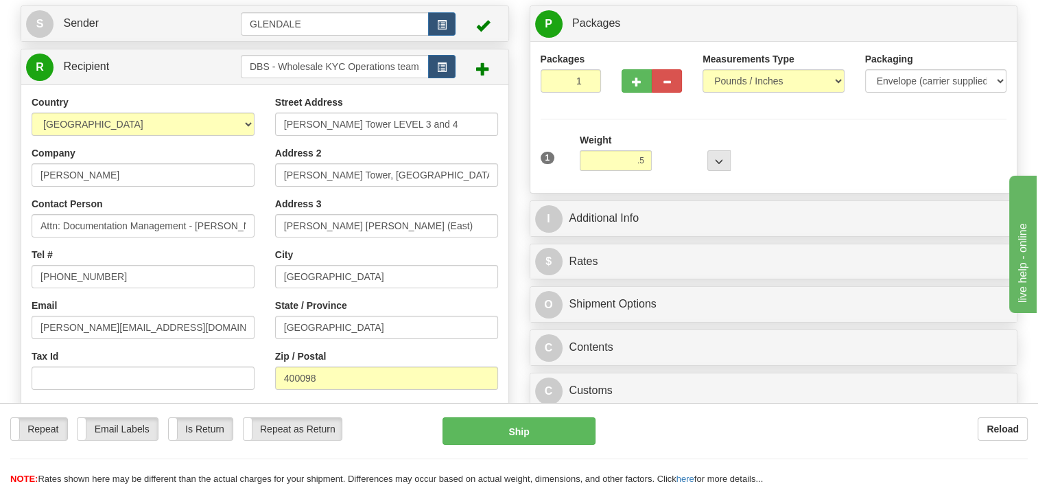
type input "0.50"
click at [765, 152] on div "1 Weight 0.50 Dims Code 0 x" at bounding box center [773, 157] width 473 height 49
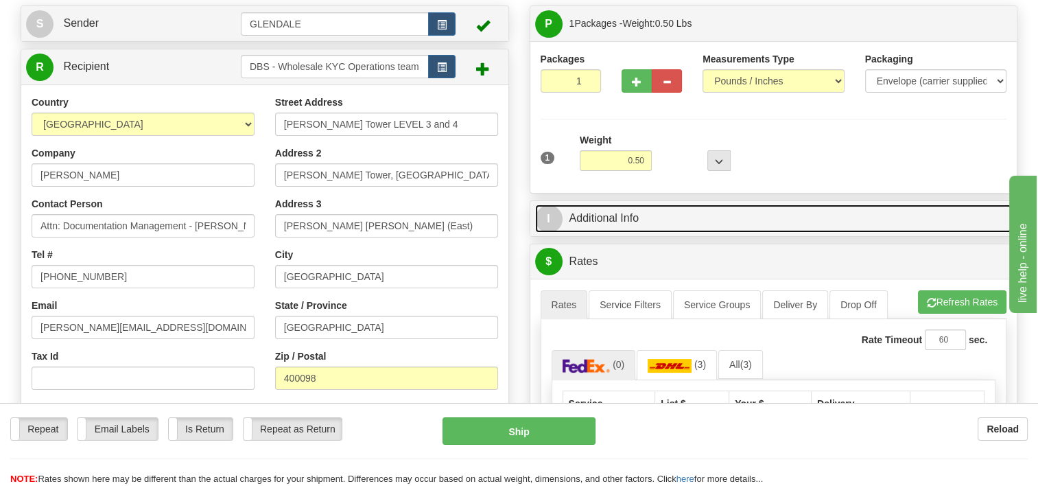
click at [546, 223] on span "I" at bounding box center [548, 218] width 27 height 27
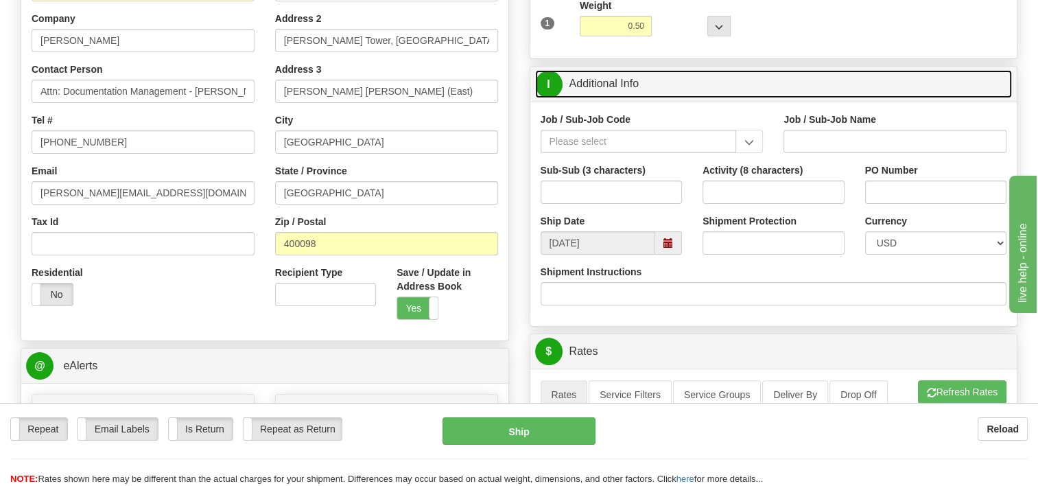
scroll to position [274, 0]
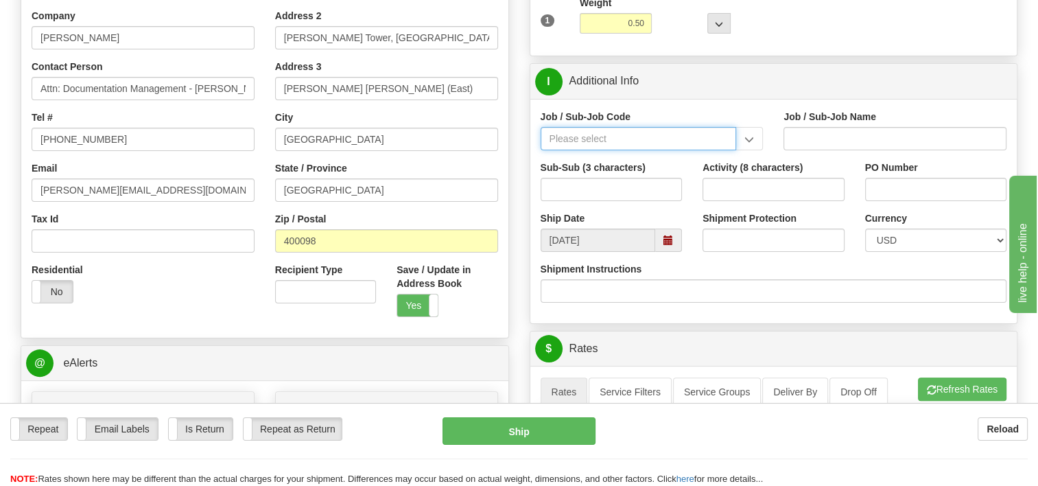
click at [560, 137] on input "Job / Sub-Job Code" at bounding box center [638, 138] width 196 height 23
type input "53928-000"
drag, startPoint x: 746, startPoint y: 121, endPoint x: 739, endPoint y: 120, distance: 6.9
click at [741, 121] on div "Job / Sub-Job Code 53928-000" at bounding box center [651, 130] width 223 height 40
click at [680, 143] on input "Job / Sub-Job Code" at bounding box center [638, 138] width 196 height 23
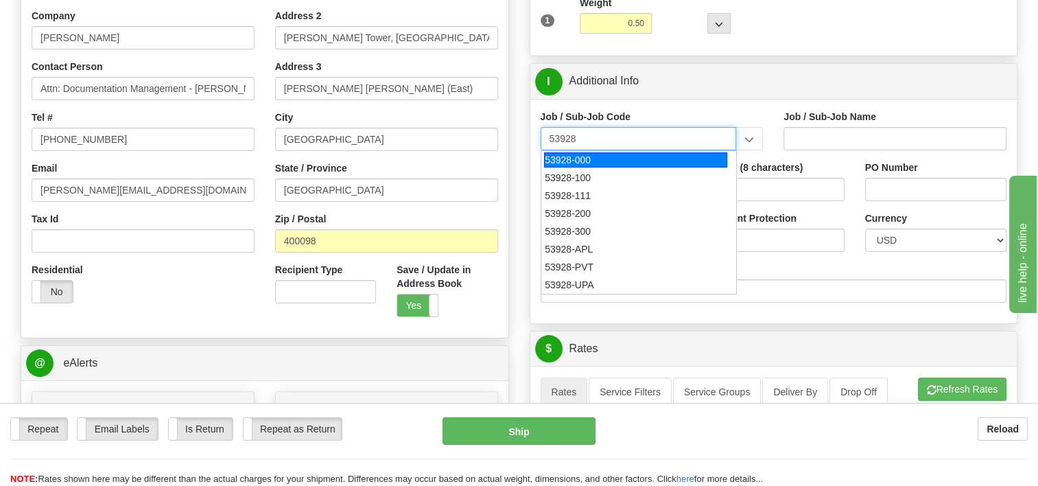
click at [693, 160] on div "53928-000" at bounding box center [635, 159] width 183 height 15
type input "53928-000"
type input "TREASURY-BCMC - TREASURY-BCMC"
type input "53928-000"
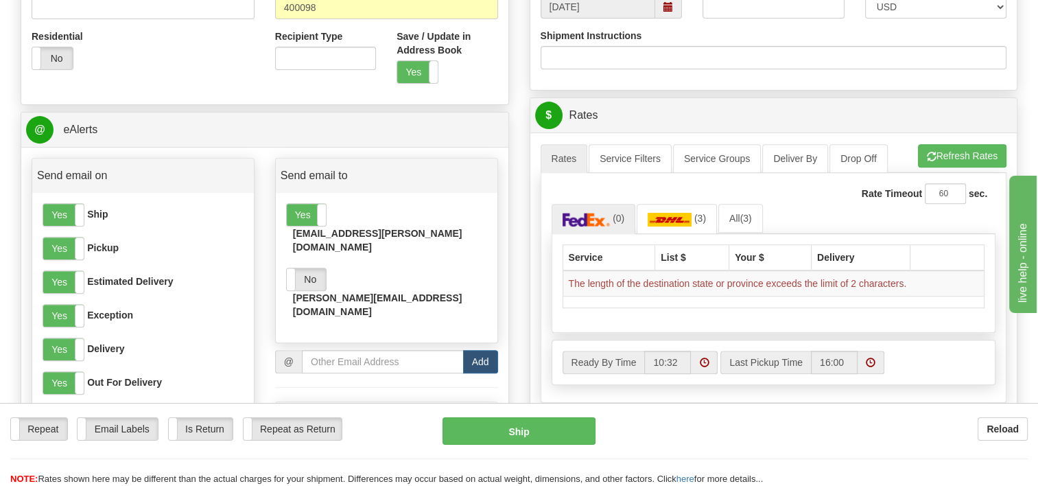
scroll to position [549, 0]
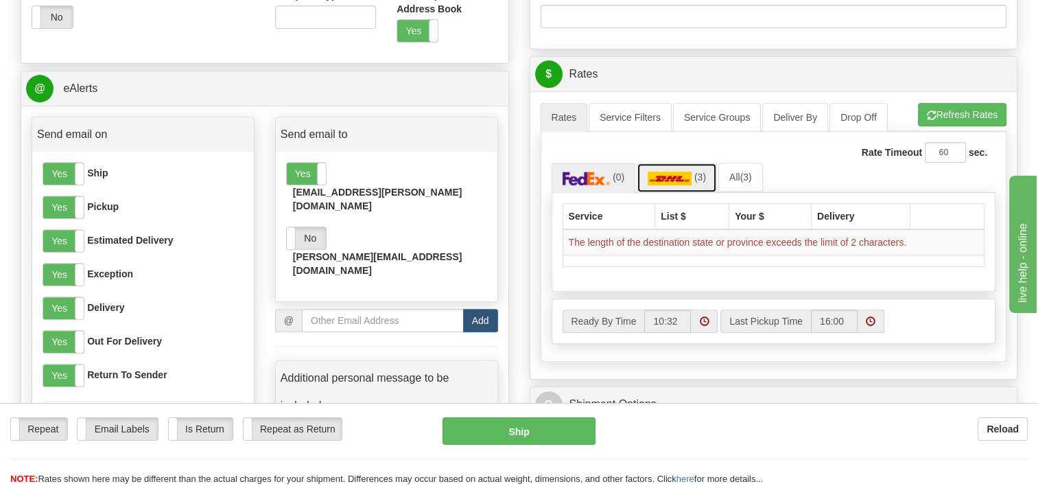
click at [681, 176] on img at bounding box center [669, 178] width 44 height 14
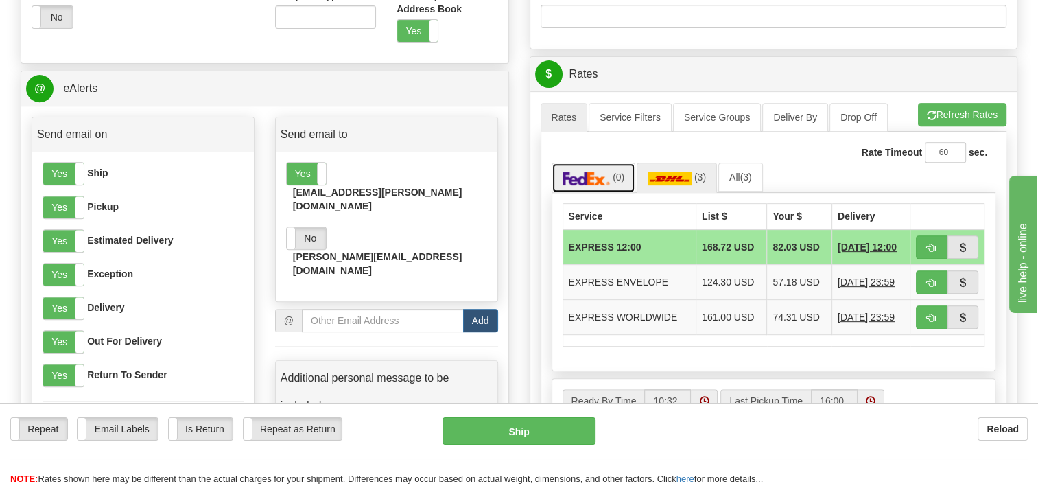
click at [601, 178] on img at bounding box center [586, 178] width 48 height 14
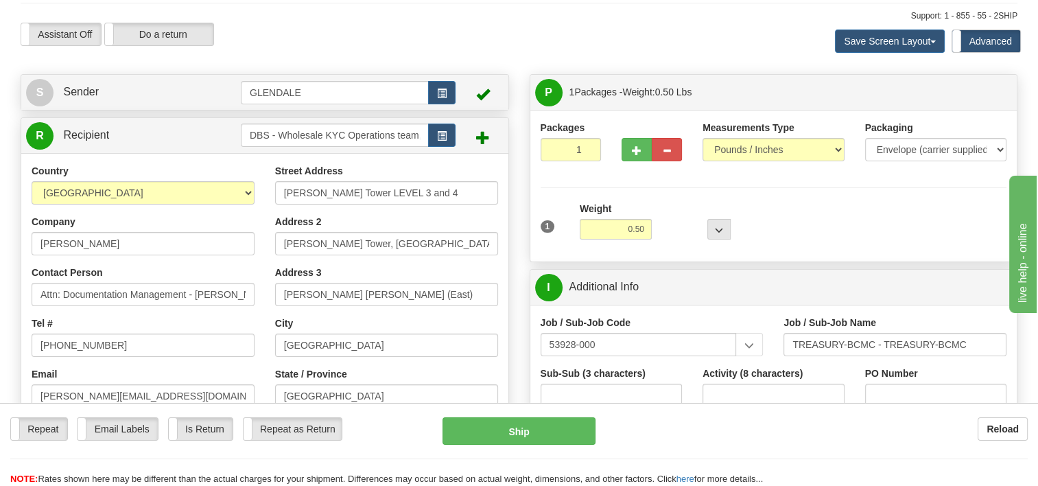
scroll to position [137, 0]
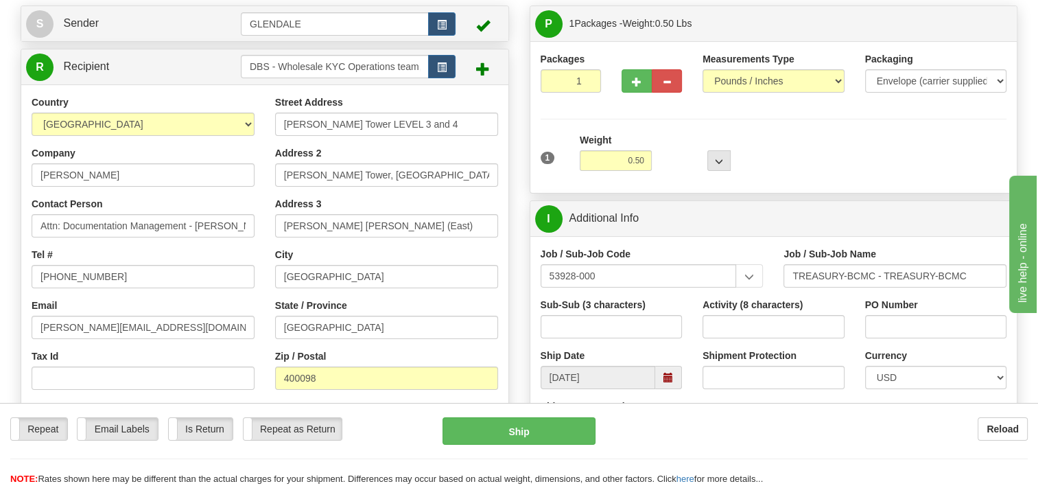
click at [726, 417] on div "Repeat Repeat Email Labels Email Labels Edit Is Return Is Return Repeat as Retu…" at bounding box center [519, 444] width 1038 height 83
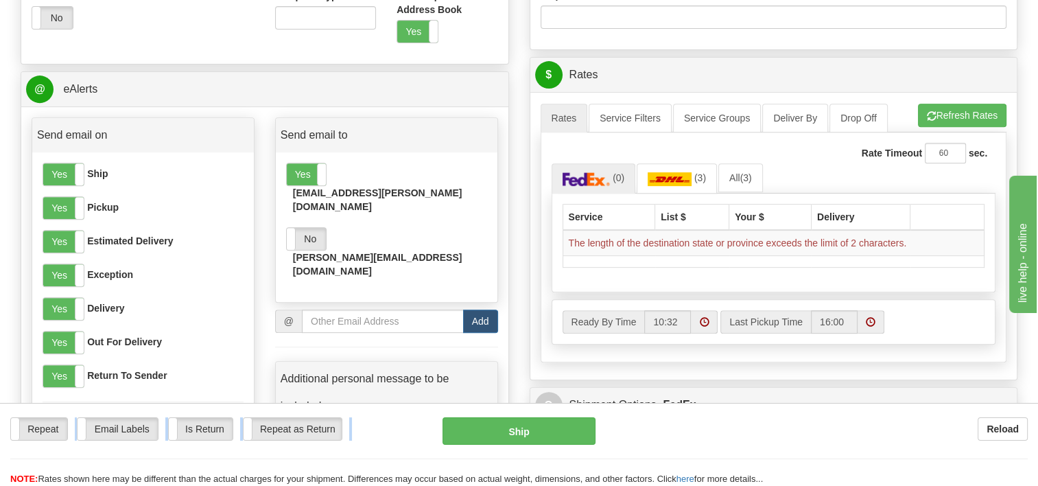
scroll to position [549, 0]
click at [577, 169] on link "(0)" at bounding box center [593, 177] width 84 height 29
click at [581, 176] on img at bounding box center [586, 178] width 48 height 14
click at [743, 173] on span "(3)" at bounding box center [745, 176] width 12 height 11
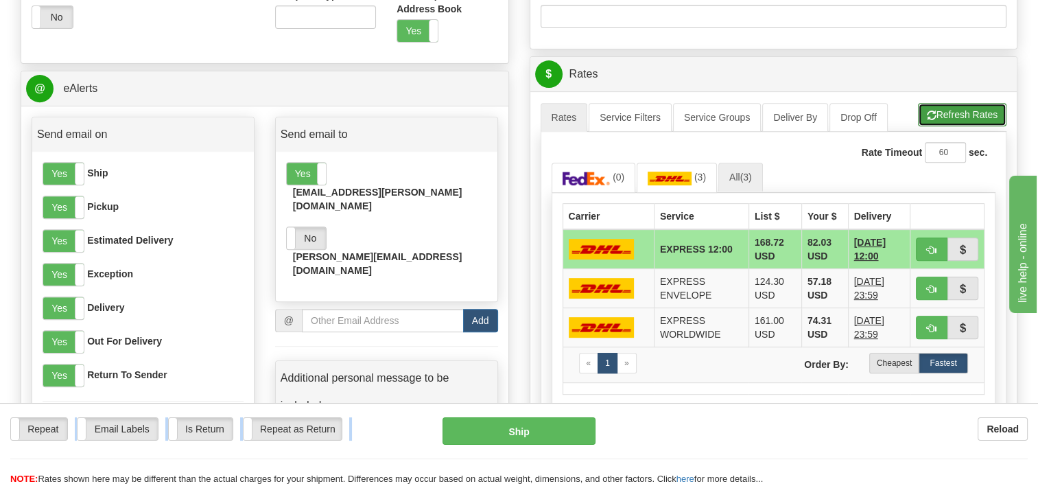
click at [964, 119] on button "Refresh Rates" at bounding box center [962, 114] width 88 height 23
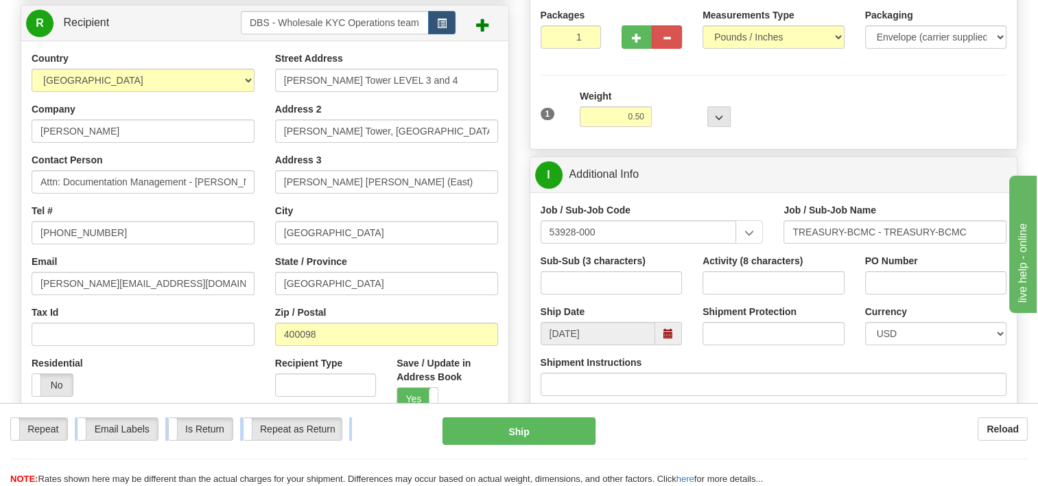
scroll to position [206, 0]
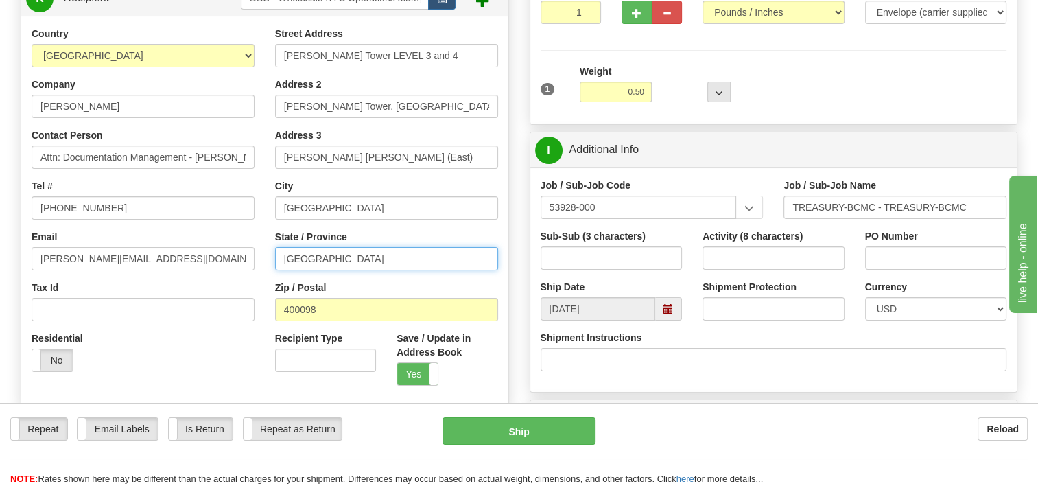
drag, startPoint x: 381, startPoint y: 263, endPoint x: 32, endPoint y: 237, distance: 350.8
click at [32, 237] on div "Country [GEOGRAPHIC_DATA] [GEOGRAPHIC_DATA] [GEOGRAPHIC_DATA] [GEOGRAPHIC_DATA]…" at bounding box center [264, 211] width 487 height 369
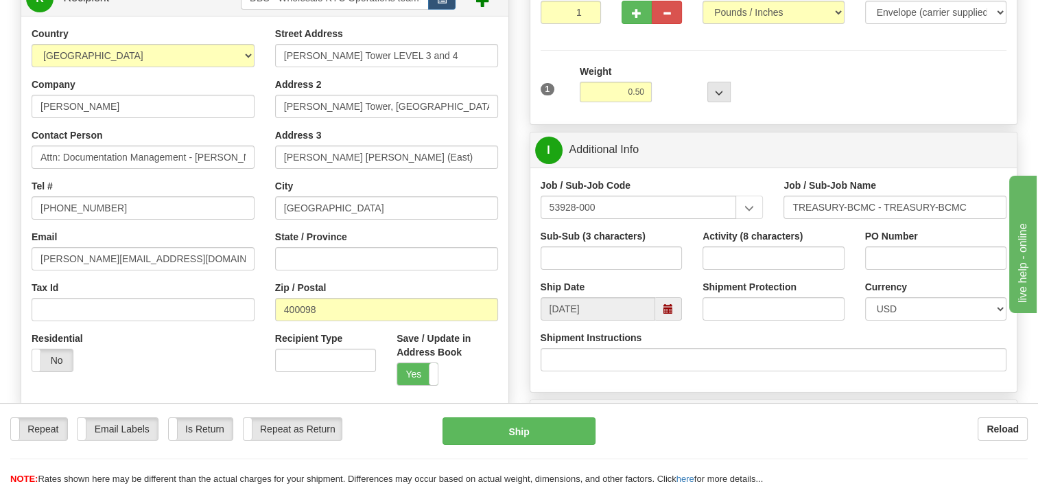
click at [228, 346] on div "Residential Yes No" at bounding box center [142, 356] width 243 height 51
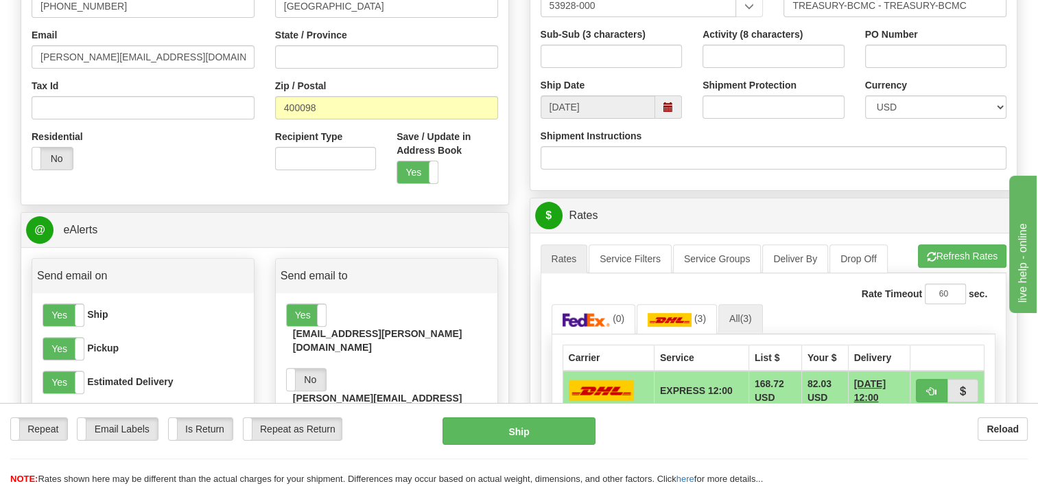
scroll to position [412, 0]
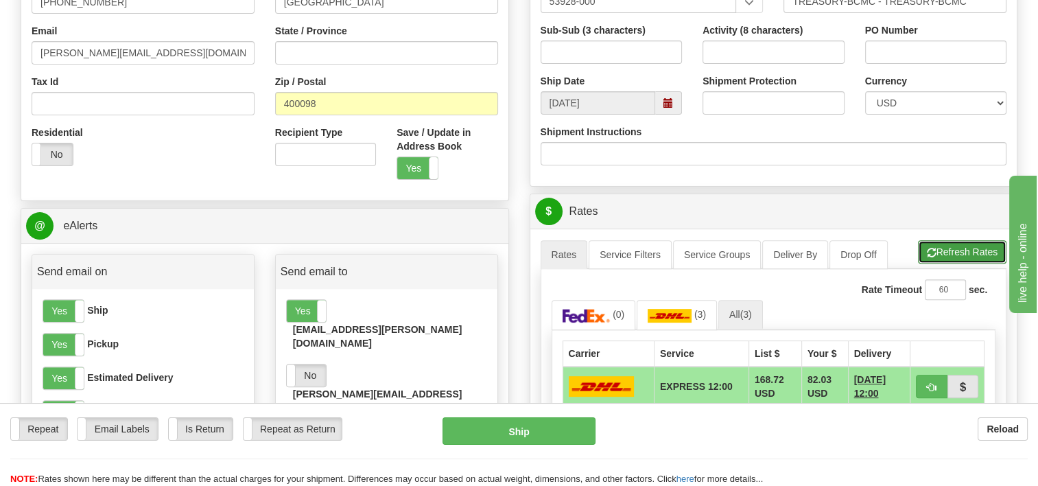
click at [938, 244] on button "Refresh Rates" at bounding box center [962, 251] width 88 height 23
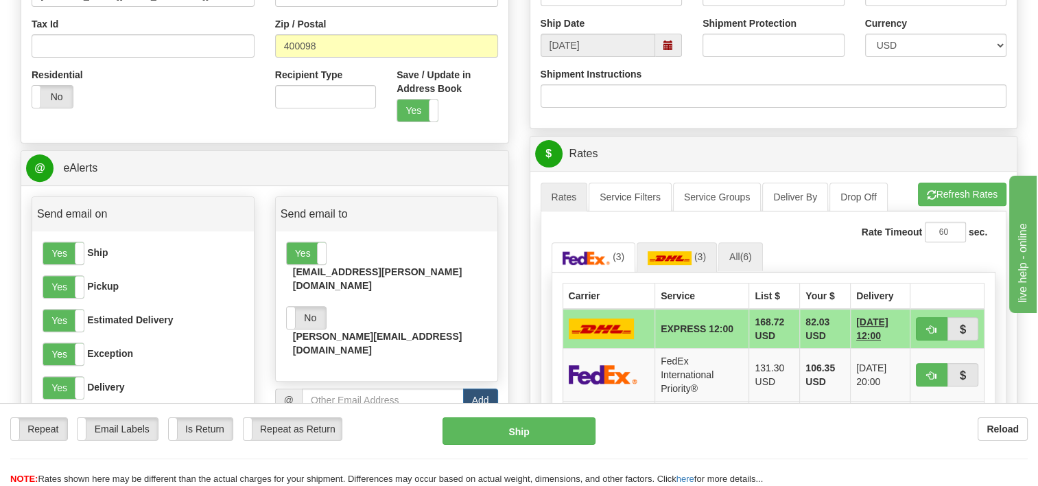
scroll to position [549, 0]
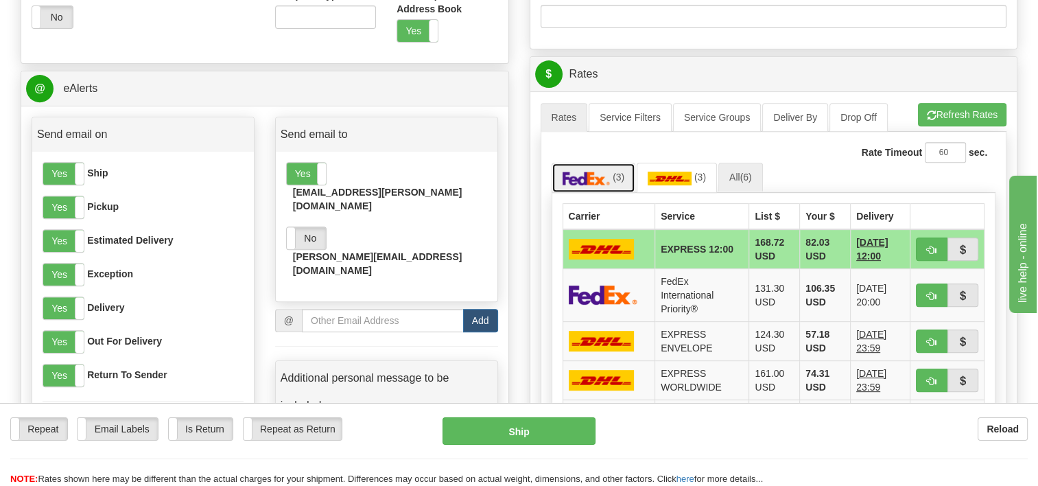
click at [584, 171] on img at bounding box center [586, 178] width 48 height 14
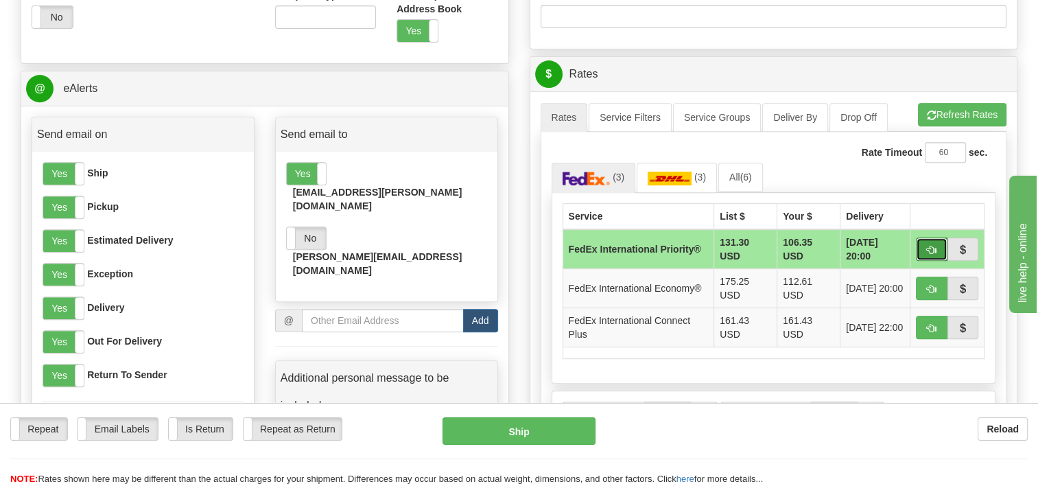
click at [930, 247] on span "button" at bounding box center [932, 250] width 10 height 9
type input "01"
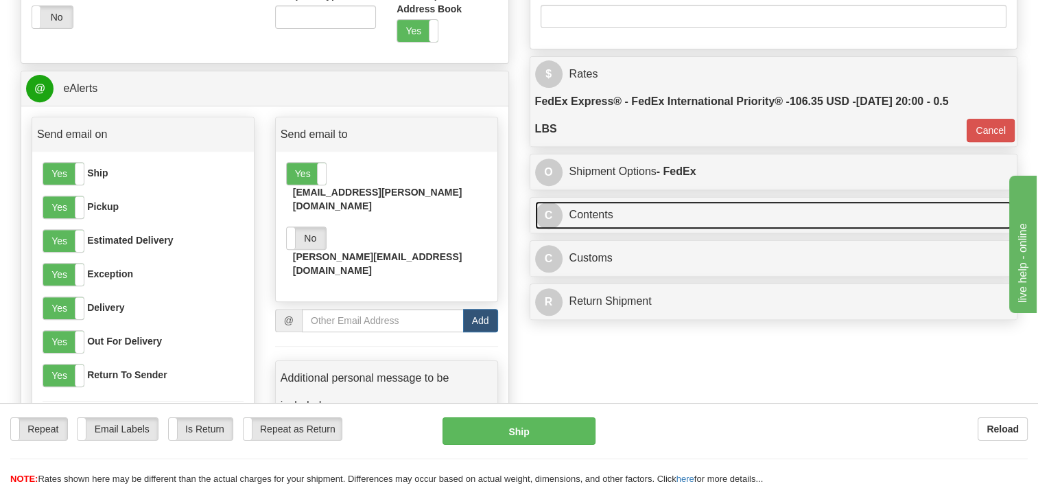
click at [765, 212] on link "C Contents" at bounding box center [773, 215] width 477 height 28
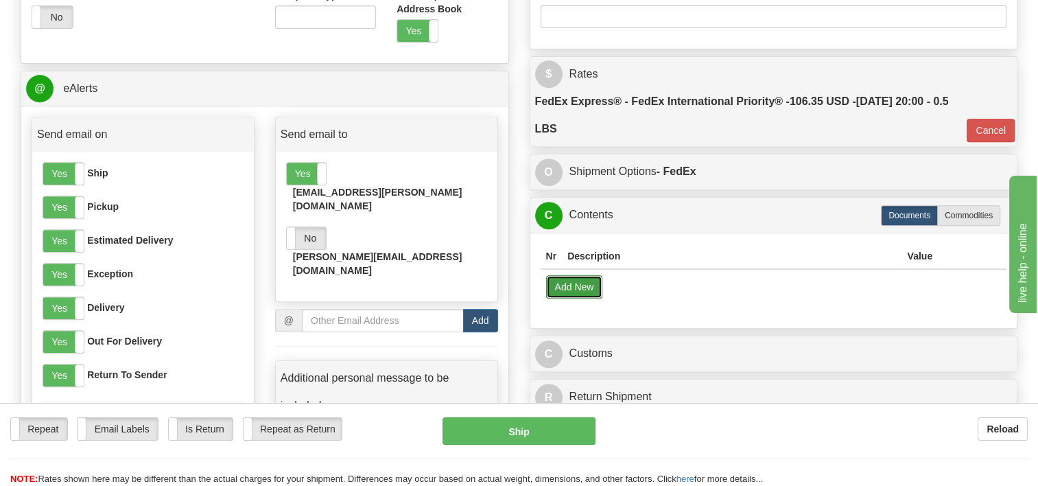
click at [575, 288] on button "Add New" at bounding box center [574, 286] width 57 height 23
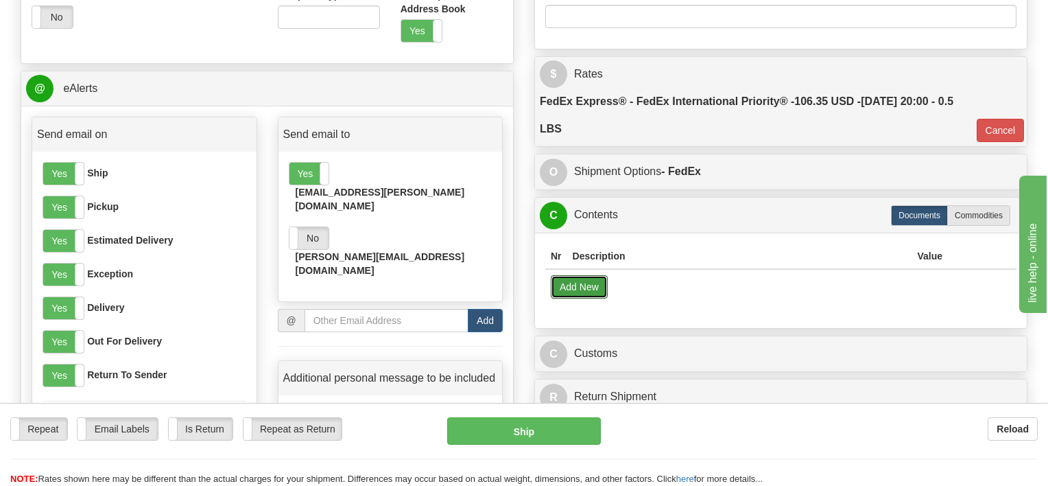
select select "US"
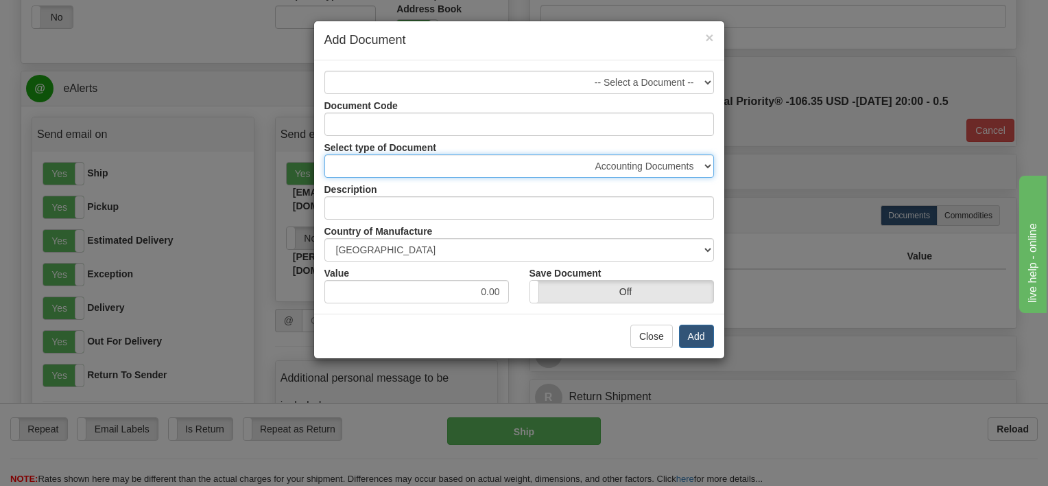
click at [704, 164] on select "Accounting Documents Analysis Reports Applications (Completed) Bank Statements …" at bounding box center [519, 165] width 390 height 23
select select "33"
click at [324, 154] on select "Accounting Documents Analysis Reports Applications (Completed) Bank Statements …" at bounding box center [519, 165] width 390 height 23
type input "Letter of Credit Packets"
click at [705, 165] on select "Accounting Documents Analysis Reports Applications (Completed) Bank Statements …" at bounding box center [519, 165] width 390 height 23
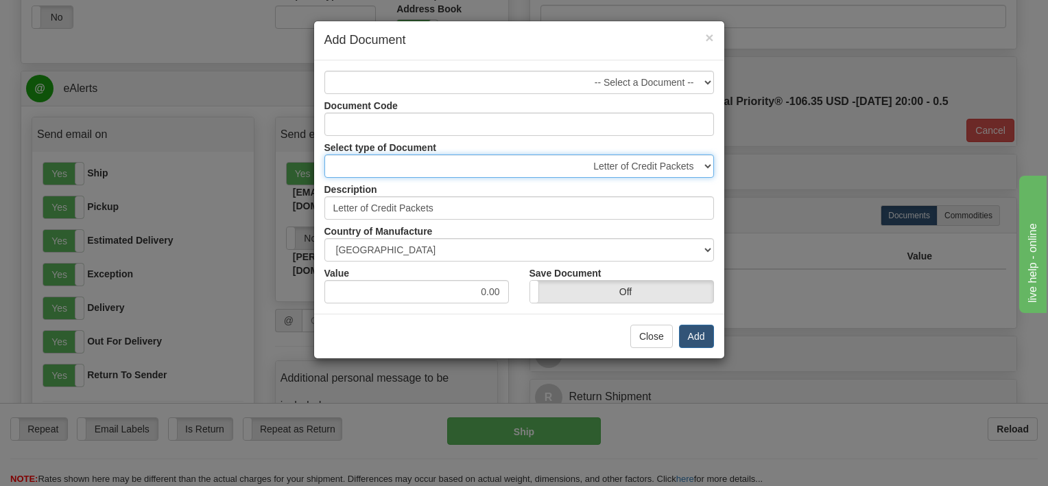
select select "32"
click at [324, 154] on select "Accounting Documents Analysis Reports Applications (Completed) Bank Statements …" at bounding box center [519, 165] width 390 height 23
type input "Letters and Cards"
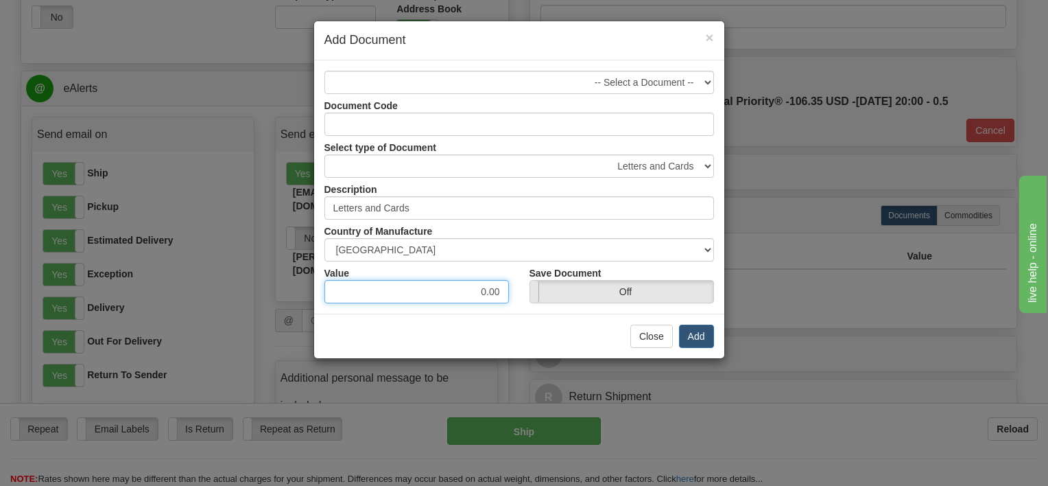
drag, startPoint x: 451, startPoint y: 288, endPoint x: 537, endPoint y: 291, distance: 85.8
click at [537, 291] on div "Value 0.00 Save Document On Off" at bounding box center [519, 282] width 410 height 42
type input "1.00"
click at [579, 329] on div "Close Add" at bounding box center [519, 335] width 410 height 45
click at [702, 333] on button "Add" at bounding box center [696, 335] width 35 height 23
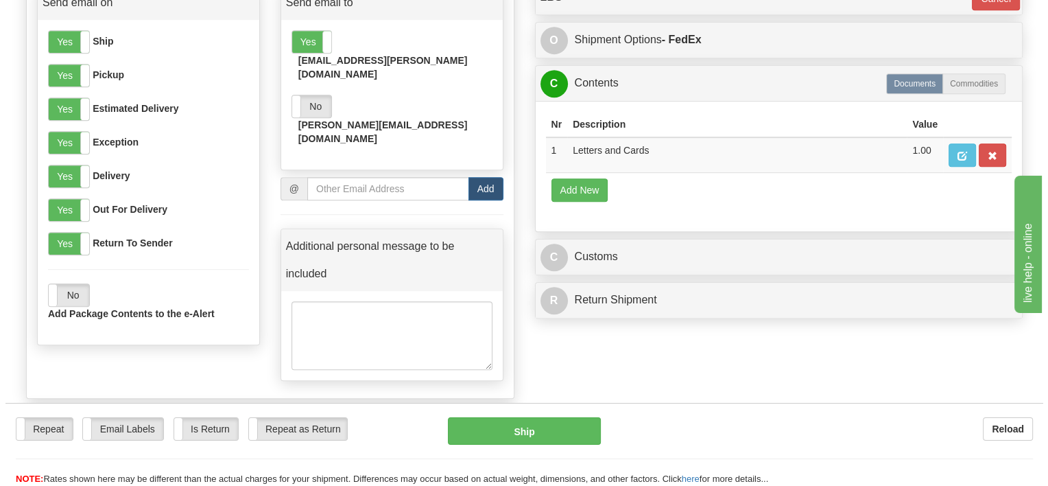
scroll to position [686, 0]
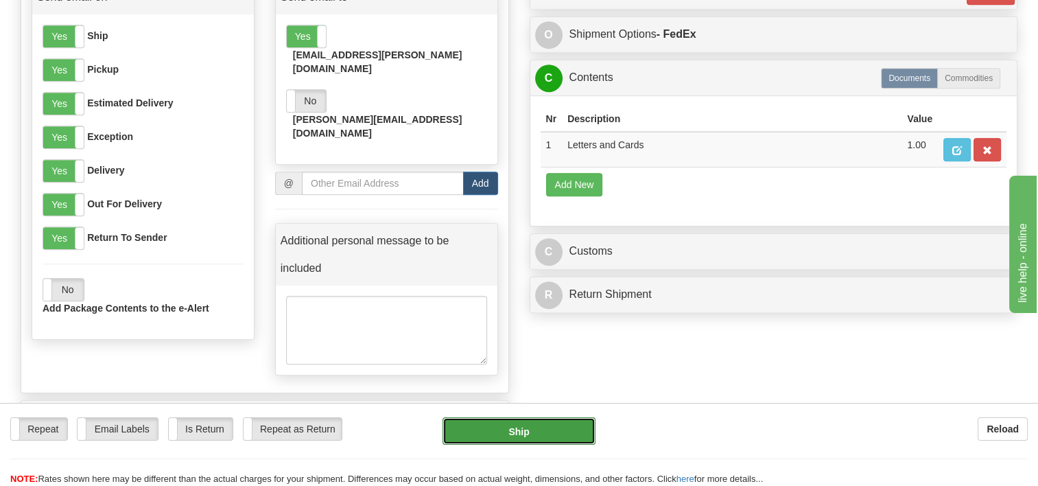
click at [512, 436] on button "Ship" at bounding box center [518, 430] width 152 height 27
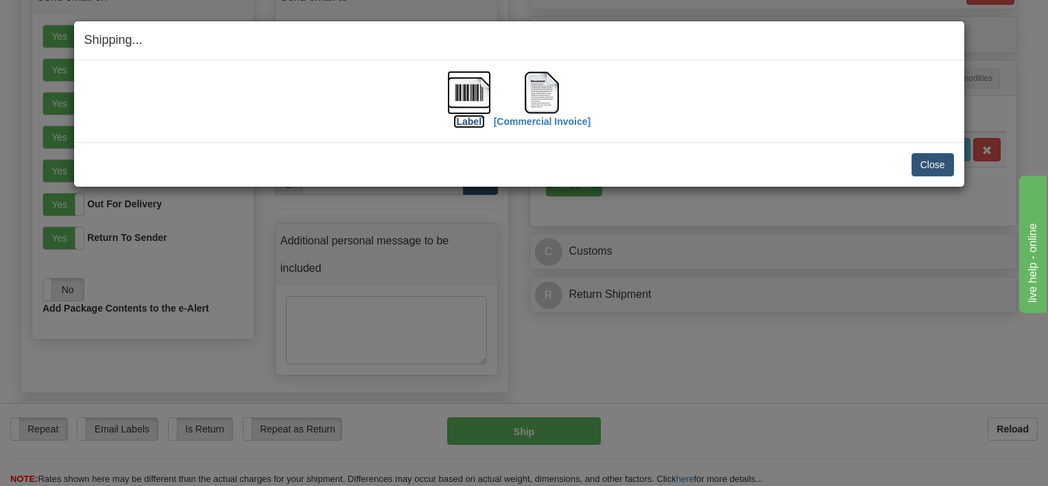
click at [462, 82] on img at bounding box center [469, 93] width 44 height 44
click at [543, 105] on img at bounding box center [542, 93] width 44 height 44
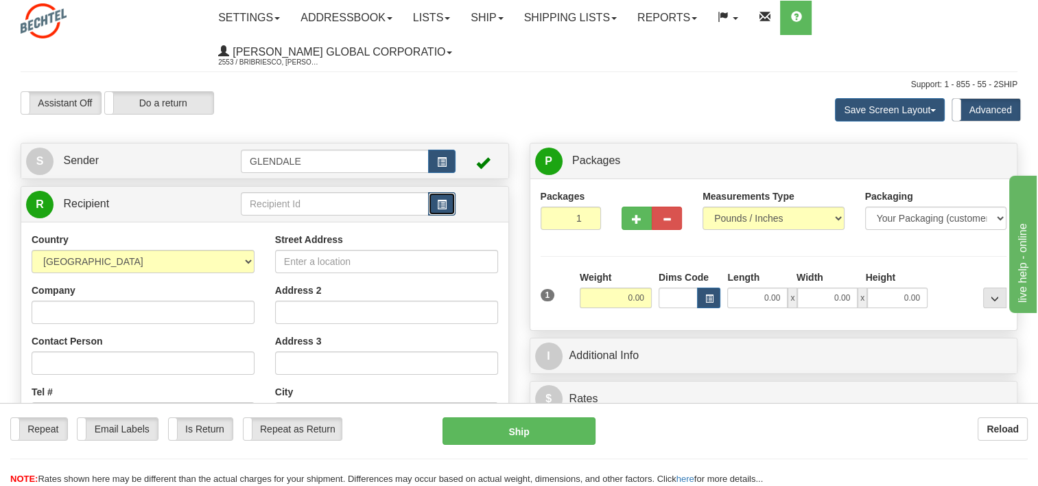
click at [439, 202] on span "button" at bounding box center [442, 204] width 10 height 9
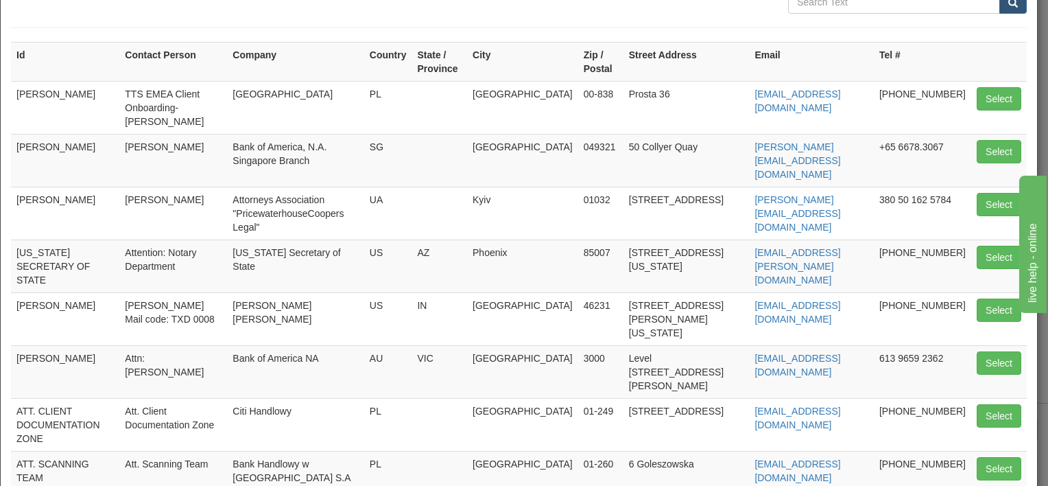
scroll to position [270, 0]
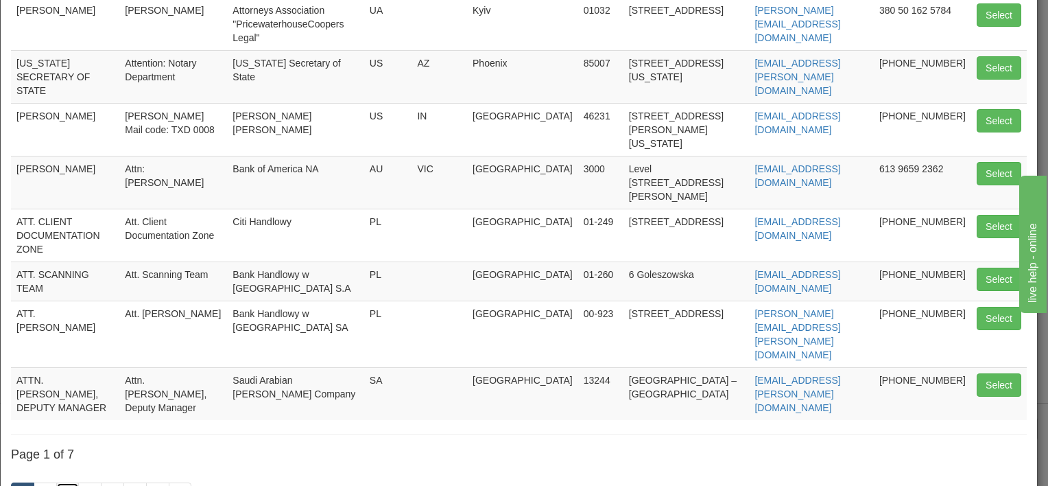
click at [68, 482] on link "3" at bounding box center [67, 493] width 23 height 23
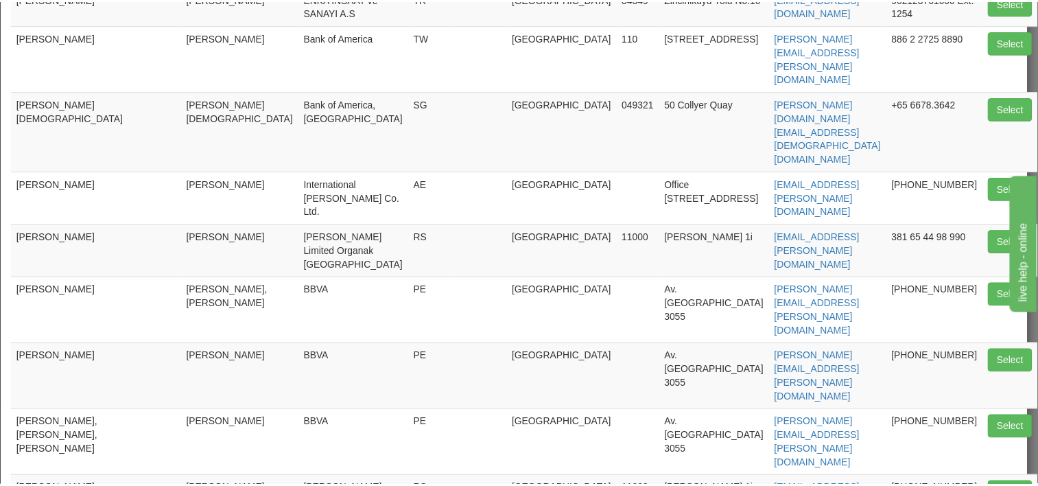
scroll to position [238, 0]
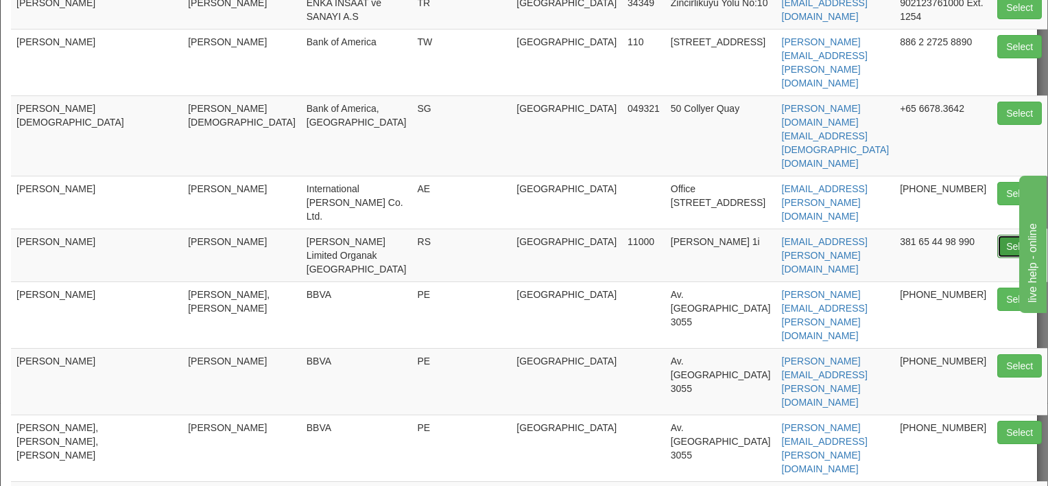
click at [997, 235] on button "Select" at bounding box center [1019, 246] width 45 height 23
type input "[PERSON_NAME]"
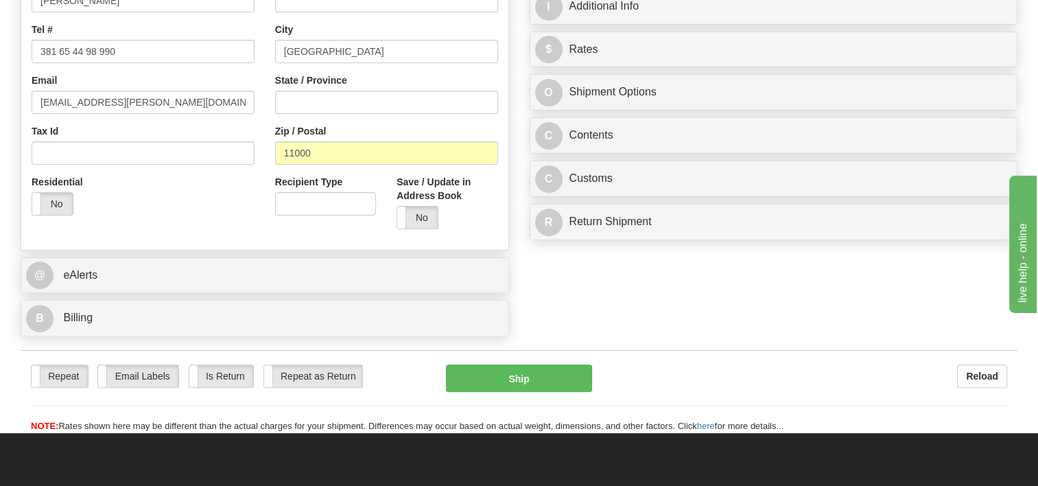
scroll to position [480, 0]
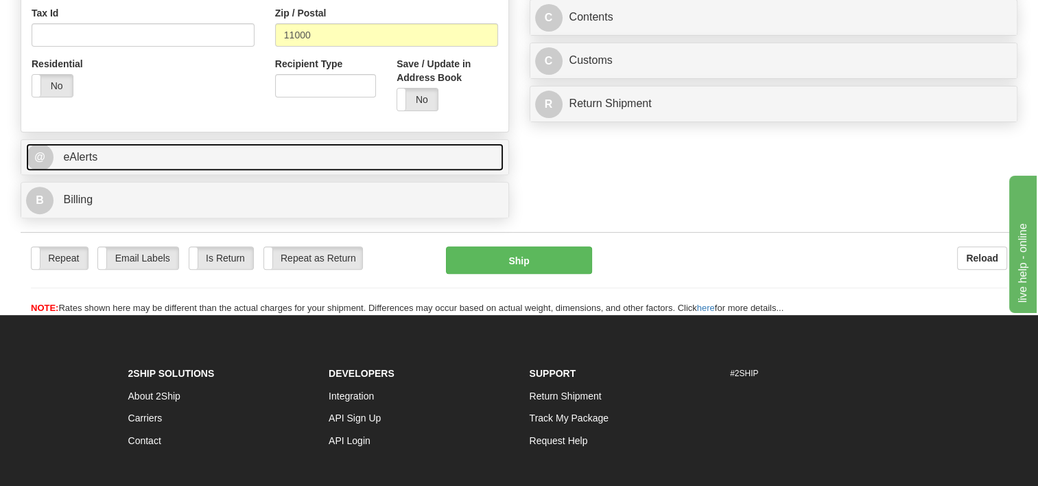
click at [70, 160] on span "eAlerts" at bounding box center [80, 157] width 34 height 12
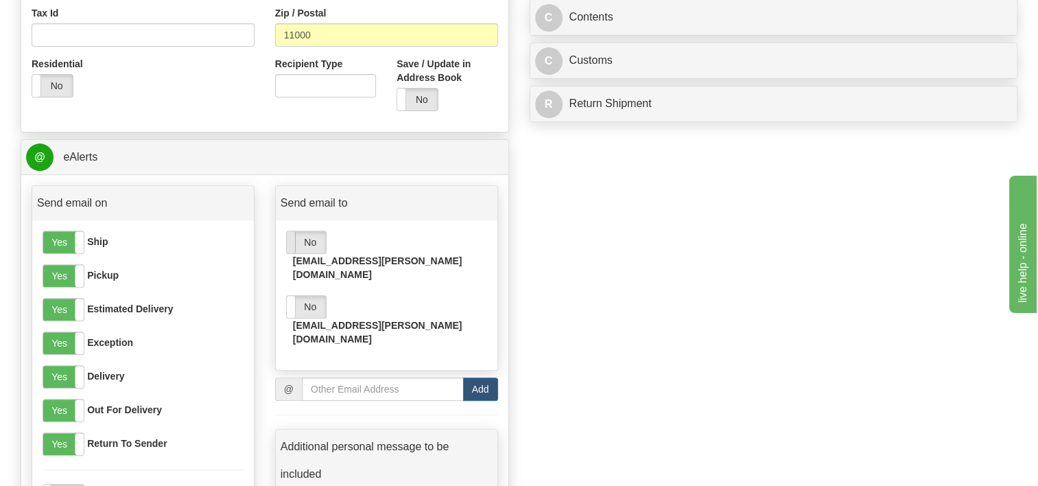
click at [287, 250] on span at bounding box center [287, 242] width 18 height 22
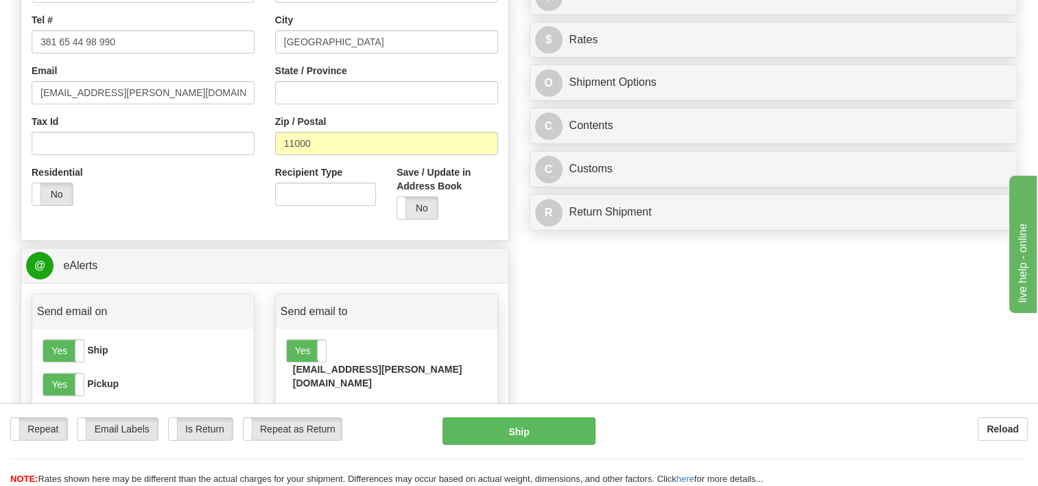
scroll to position [206, 0]
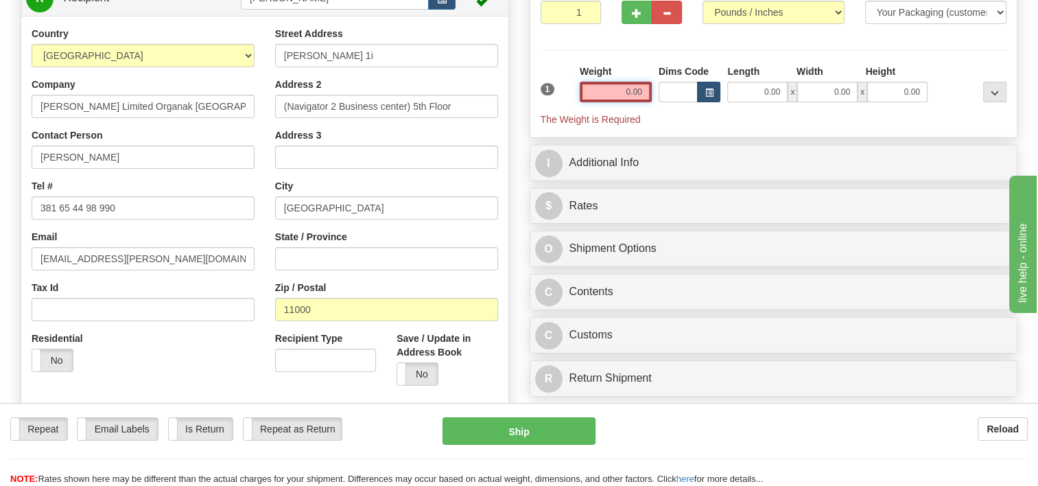
drag, startPoint x: 617, startPoint y: 93, endPoint x: 705, endPoint y: 99, distance: 88.6
click at [713, 99] on div "1 Weight 0.00 Dims Code 0.00" at bounding box center [773, 95] width 473 height 62
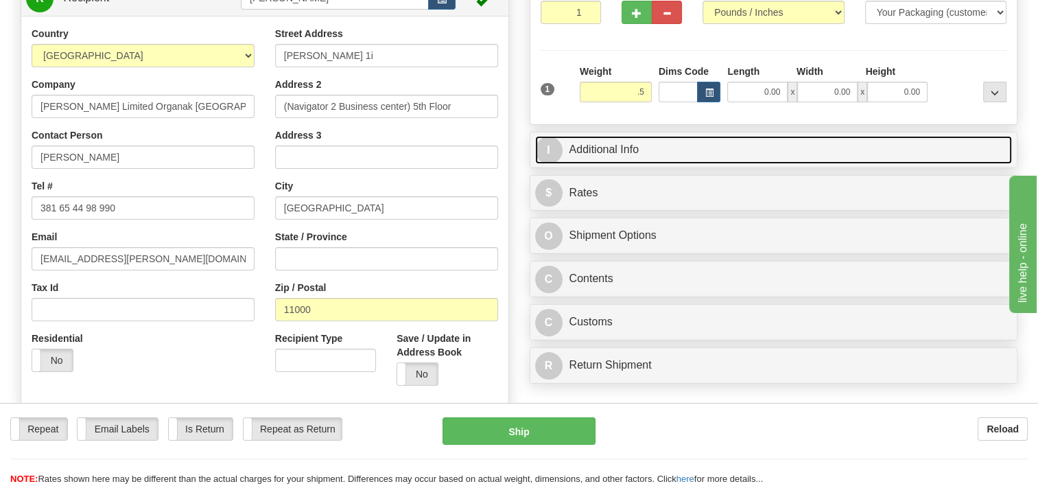
type input "0.50"
click at [645, 145] on link "I Additional Info" at bounding box center [773, 150] width 477 height 28
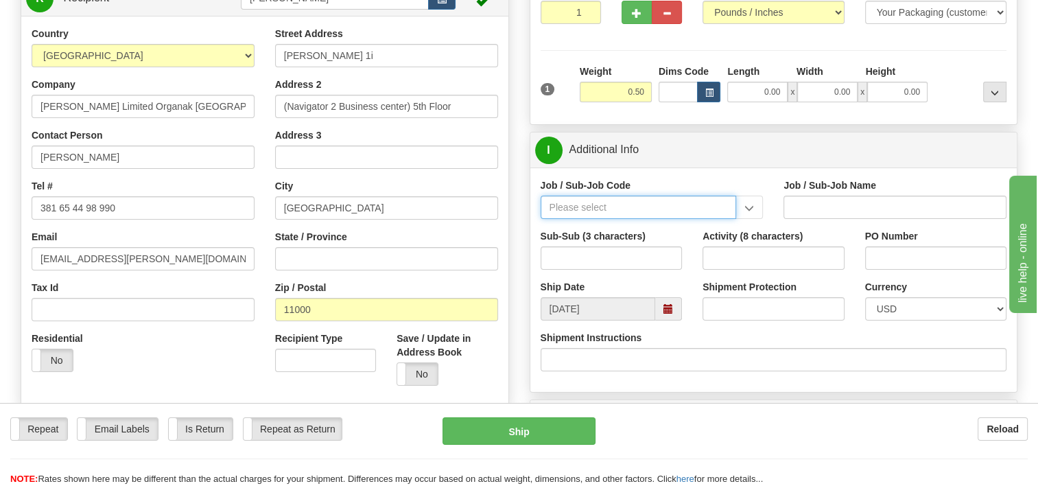
click at [632, 212] on input "Job / Sub-Job Code" at bounding box center [638, 206] width 196 height 23
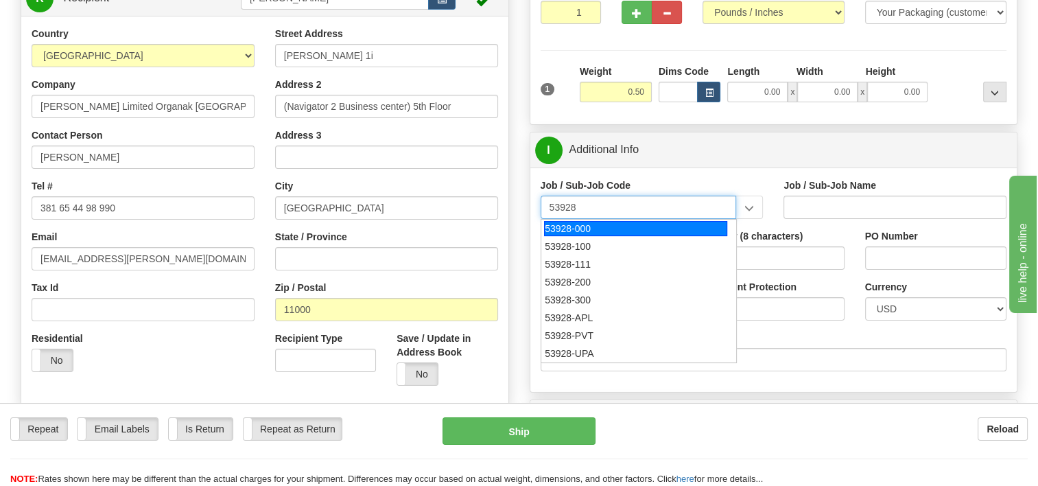
click at [571, 226] on div "53928-000" at bounding box center [635, 228] width 183 height 15
type input "53928-000"
type input "TREASURY-BCMC - TREASURY-BCMC"
type input "53928-000"
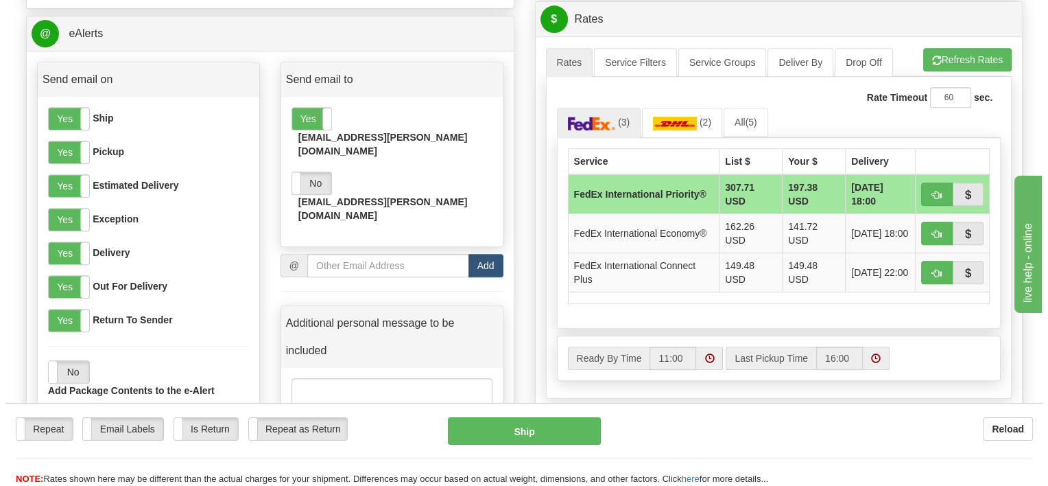
scroll to position [617, 0]
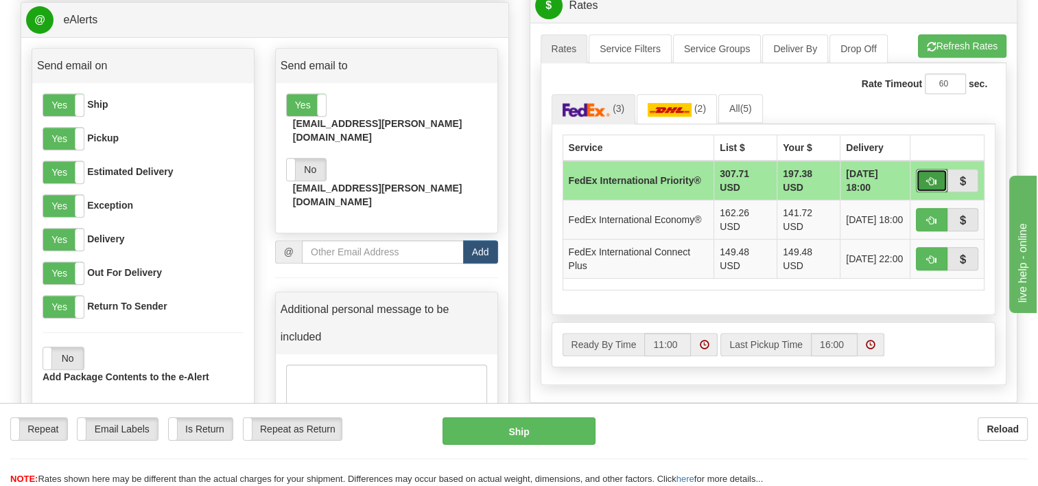
click at [929, 180] on span "button" at bounding box center [932, 181] width 10 height 9
type input "01"
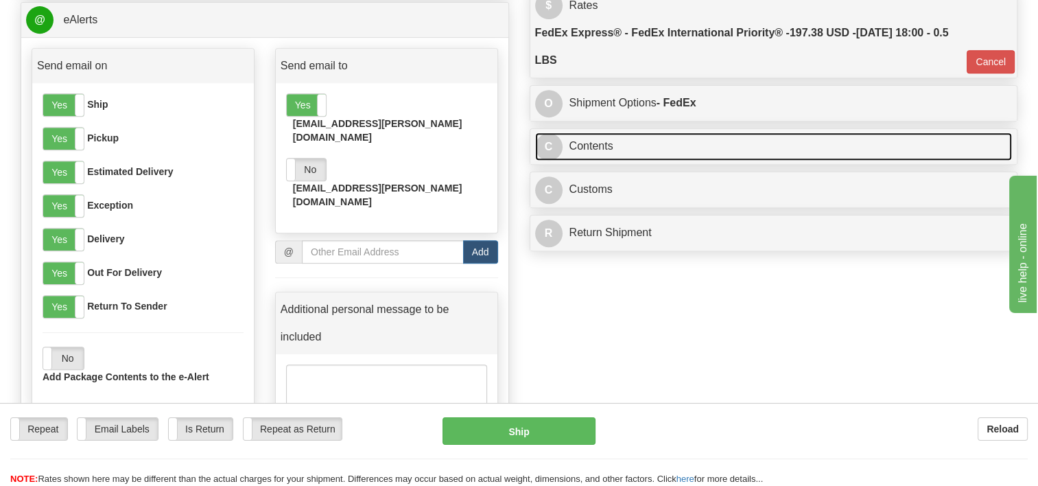
click at [598, 151] on link "C Contents" at bounding box center [773, 146] width 477 height 28
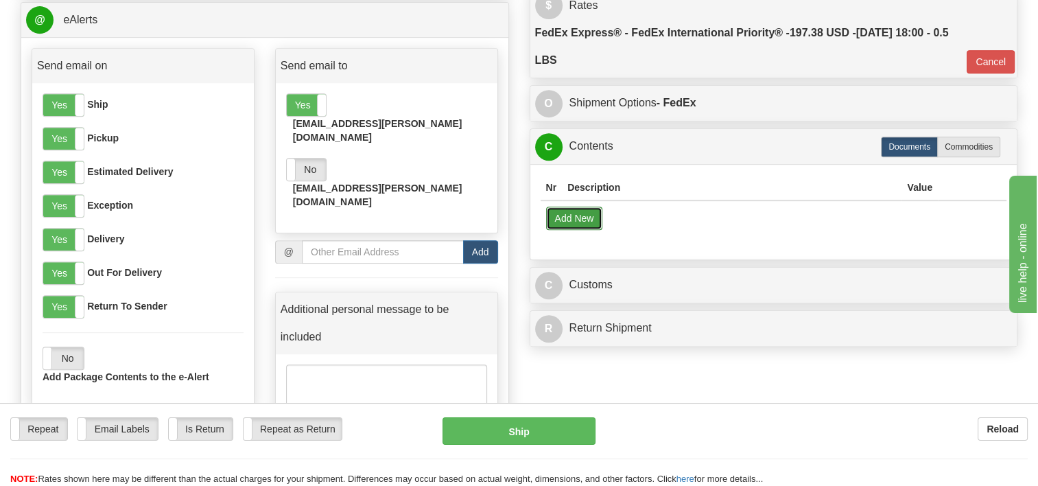
click at [578, 216] on button "Add New" at bounding box center [574, 217] width 57 height 23
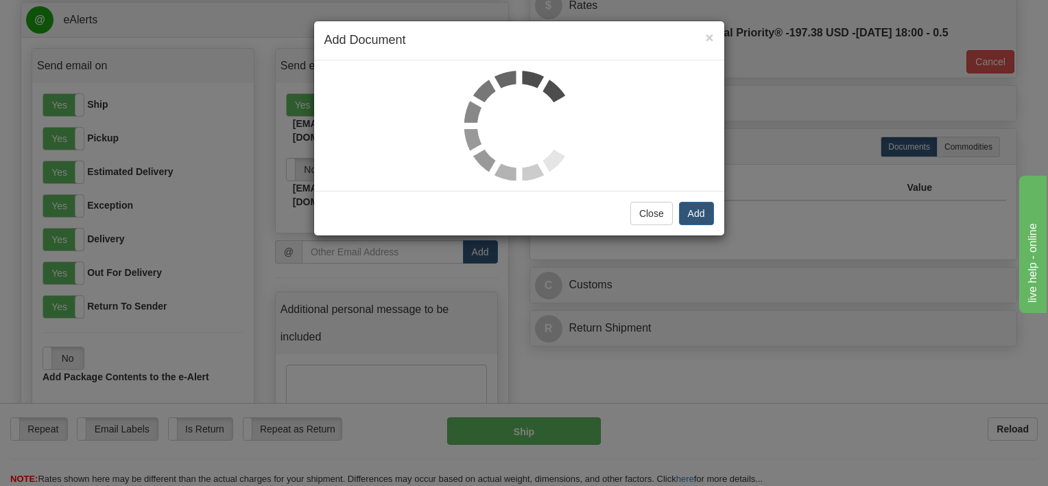
select select "US"
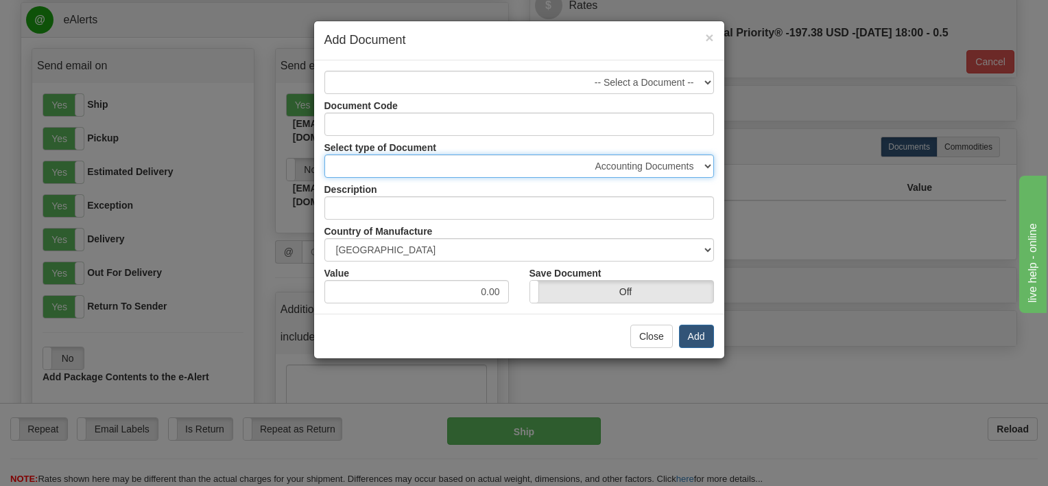
click at [702, 166] on select "Accounting Documents Analysis Reports Applications (Completed) Bank Statements …" at bounding box center [519, 165] width 390 height 23
select select "32"
click at [324, 154] on select "Accounting Documents Analysis Reports Applications (Completed) Bank Statements …" at bounding box center [519, 165] width 390 height 23
type input "Letters and Cards"
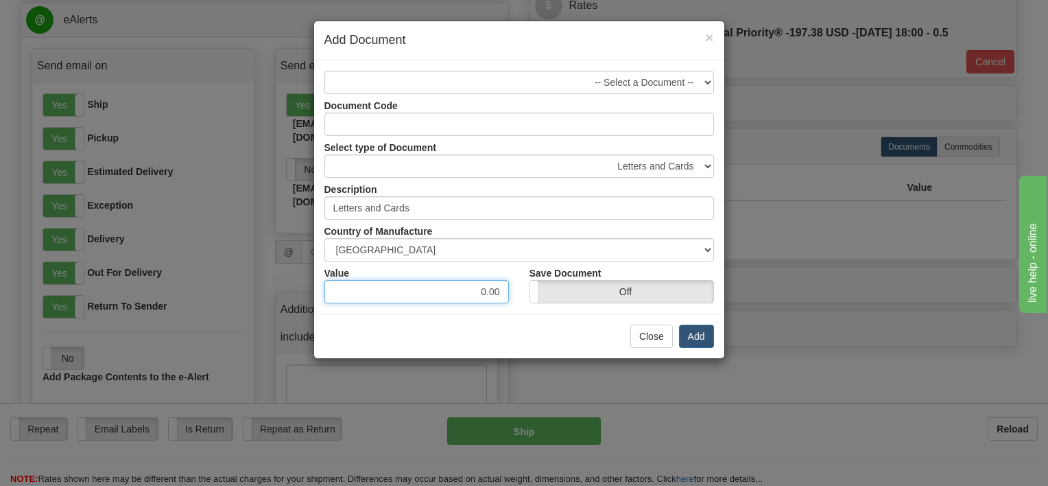
drag, startPoint x: 403, startPoint y: 299, endPoint x: 516, endPoint y: 272, distance: 116.3
click at [516, 272] on div "Value 0.00" at bounding box center [416, 282] width 205 height 42
type input "1.00"
click at [578, 337] on div "Close Add" at bounding box center [519, 335] width 410 height 45
click at [697, 333] on button "Add" at bounding box center [696, 335] width 35 height 23
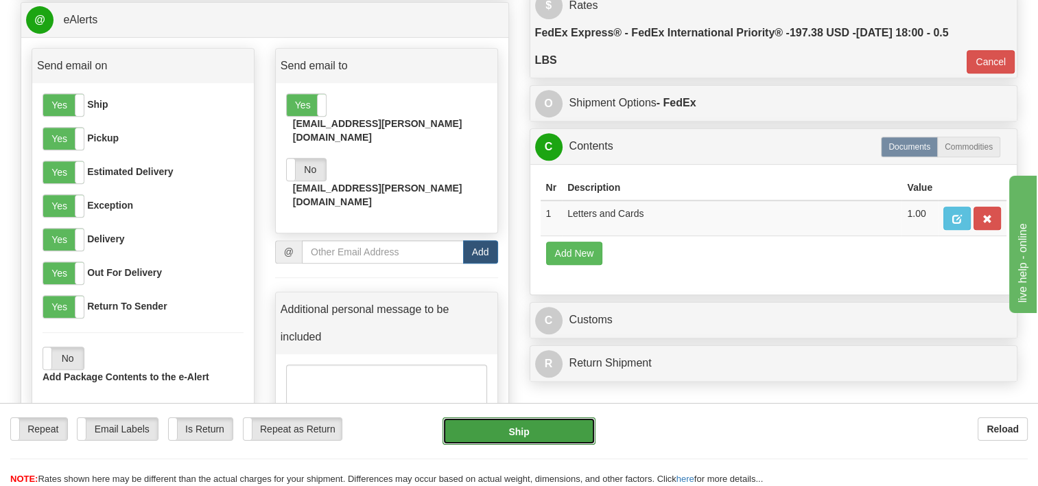
click at [537, 428] on button "Ship" at bounding box center [518, 430] width 152 height 27
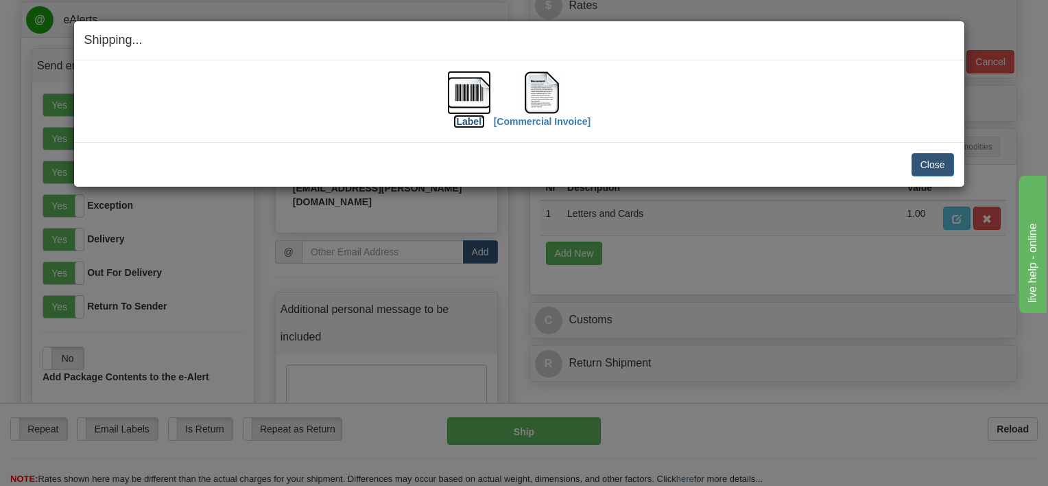
click at [464, 95] on img at bounding box center [469, 93] width 44 height 44
click at [537, 104] on img at bounding box center [542, 93] width 44 height 44
